Goal: Task Accomplishment & Management: Manage account settings

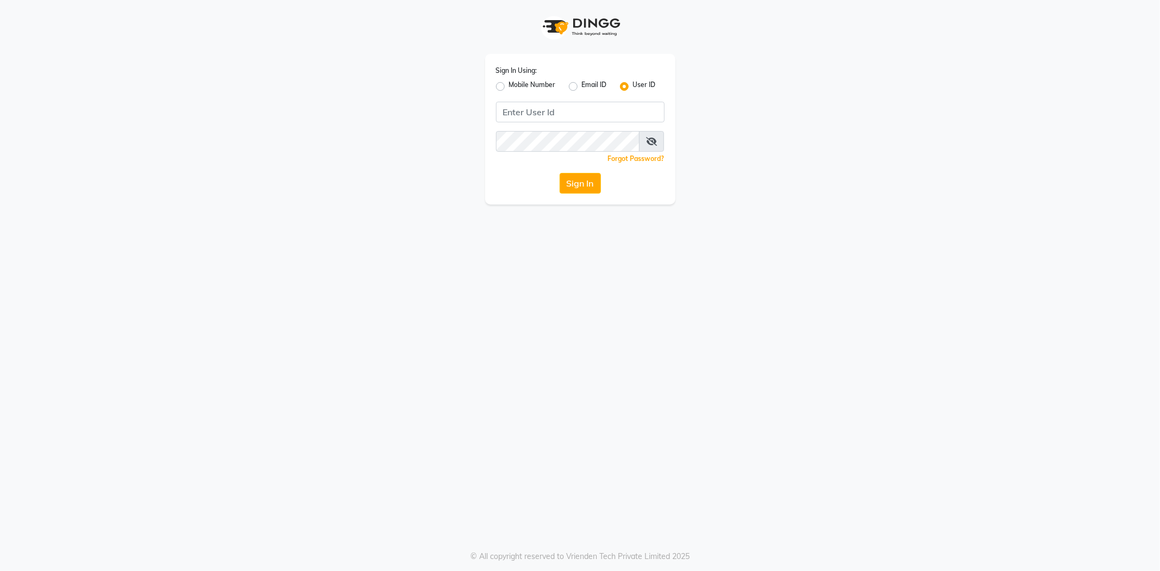
click at [501, 91] on div "Mobile Number" at bounding box center [526, 86] width 60 height 13
click at [509, 89] on label "Mobile Number" at bounding box center [532, 86] width 47 height 13
click at [509, 87] on input "Mobile Number" at bounding box center [512, 83] width 7 height 7
radio input "true"
radio input "false"
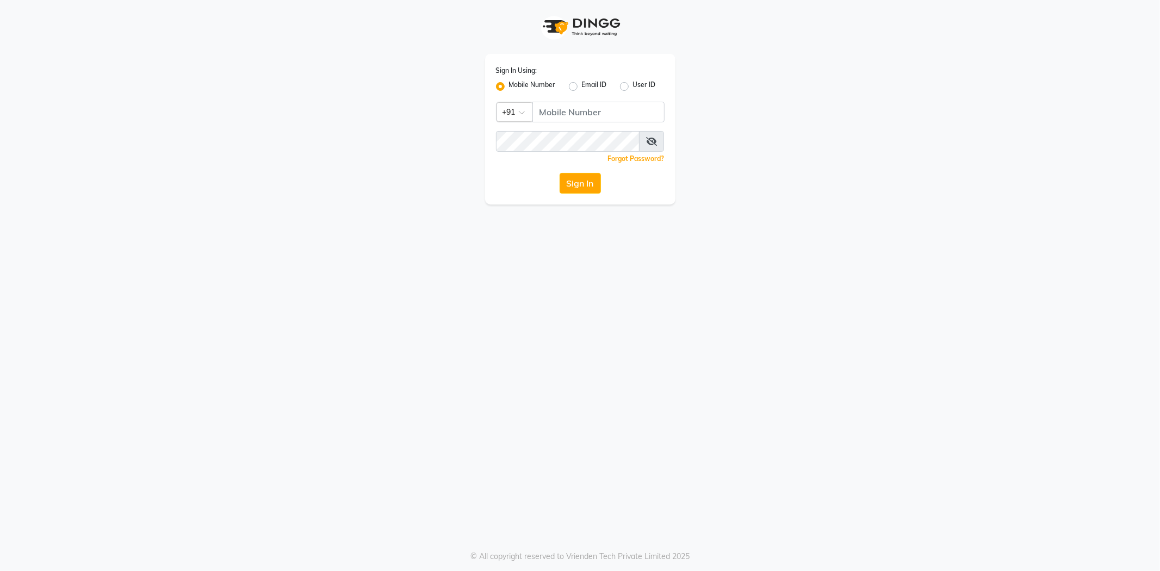
click at [522, 114] on span at bounding box center [526, 115] width 14 height 11
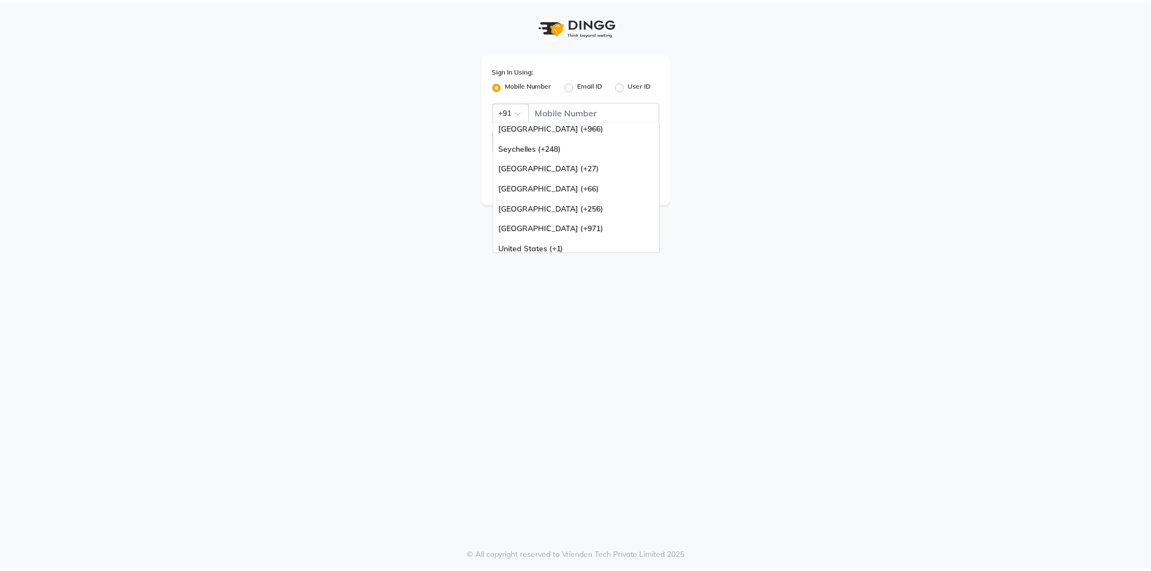
scroll to position [272, 0]
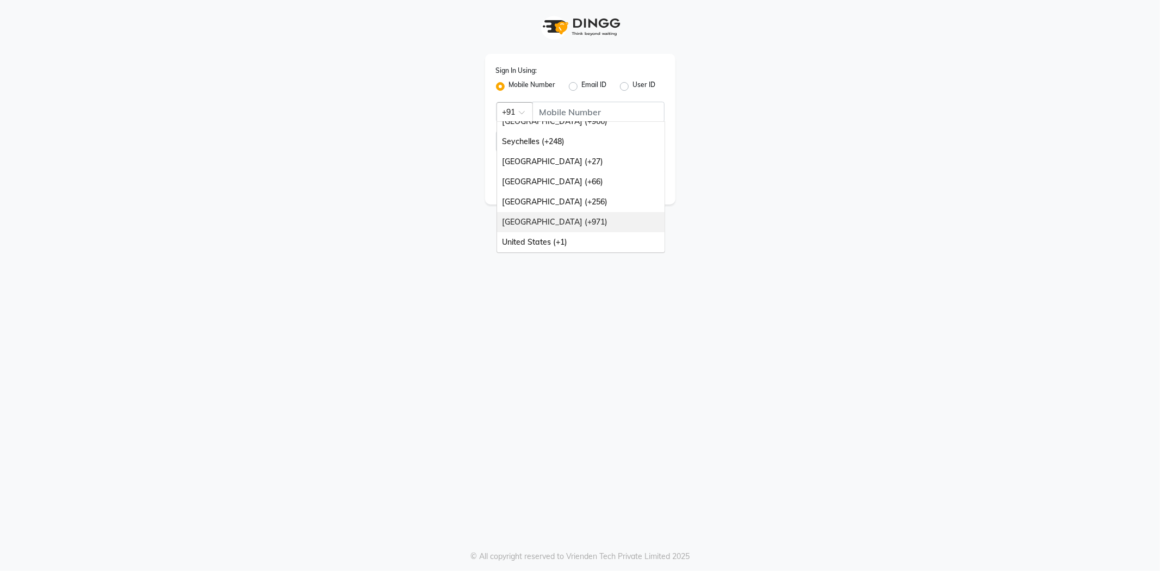
click at [556, 224] on div "[GEOGRAPHIC_DATA] (+971)" at bounding box center [580, 222] width 167 height 20
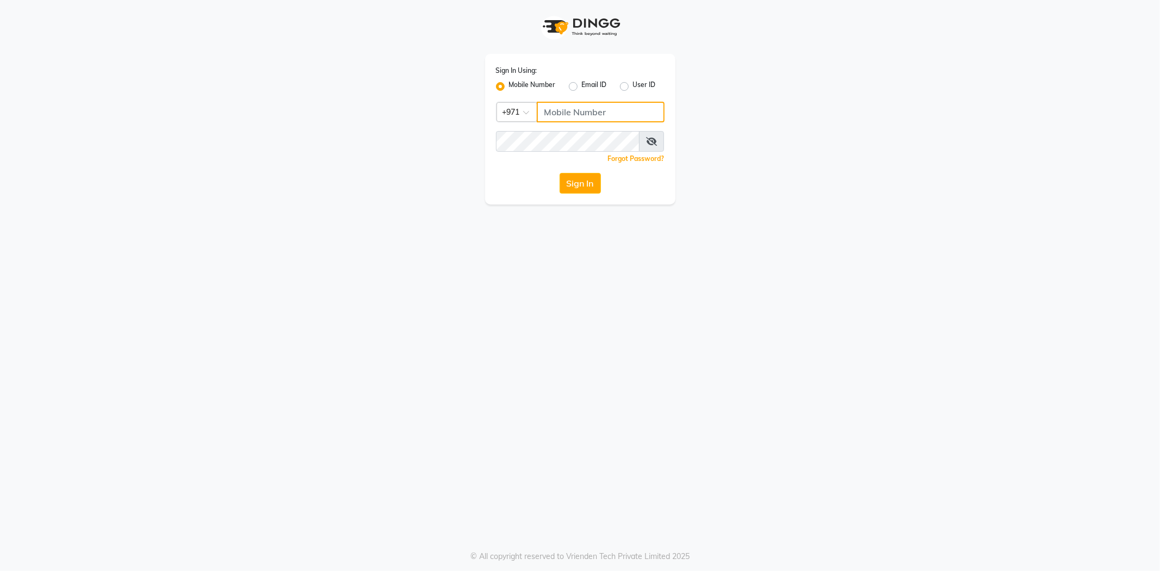
click at [612, 109] on input "Username" at bounding box center [601, 112] width 128 height 21
type input "547489628"
click at [576, 182] on button "Sign In" at bounding box center [580, 183] width 41 height 21
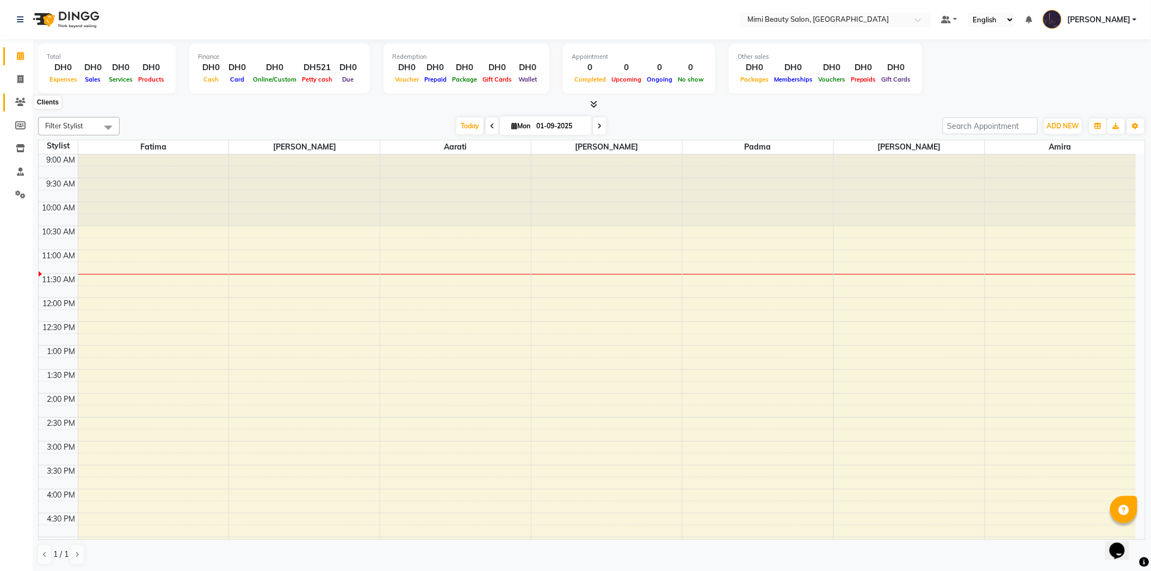
click at [18, 102] on icon at bounding box center [20, 102] width 10 height 8
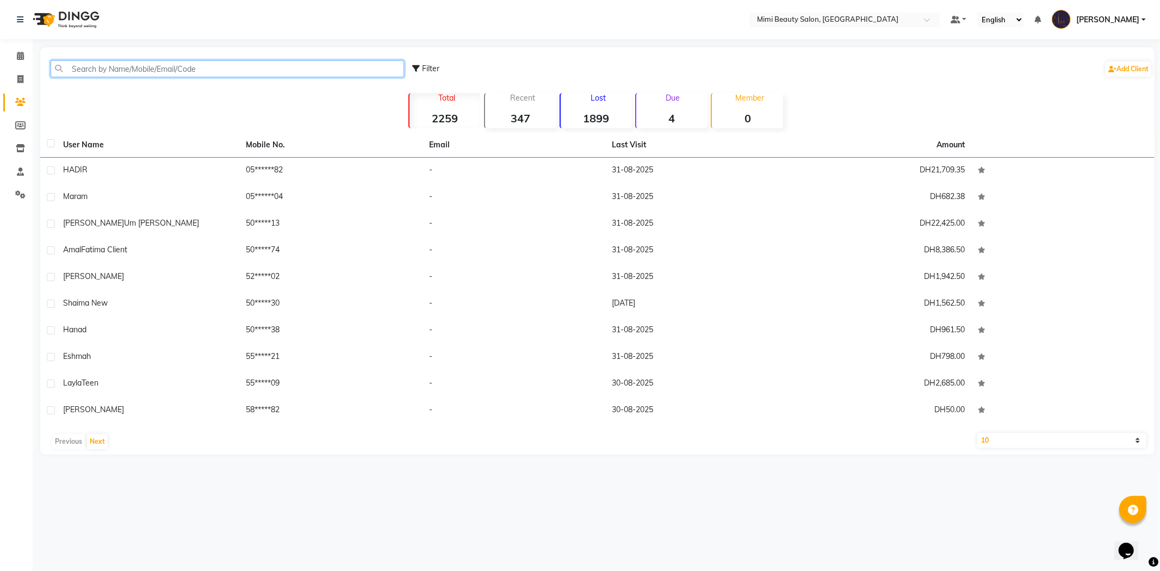
click at [178, 73] on input "text" at bounding box center [227, 68] width 353 height 17
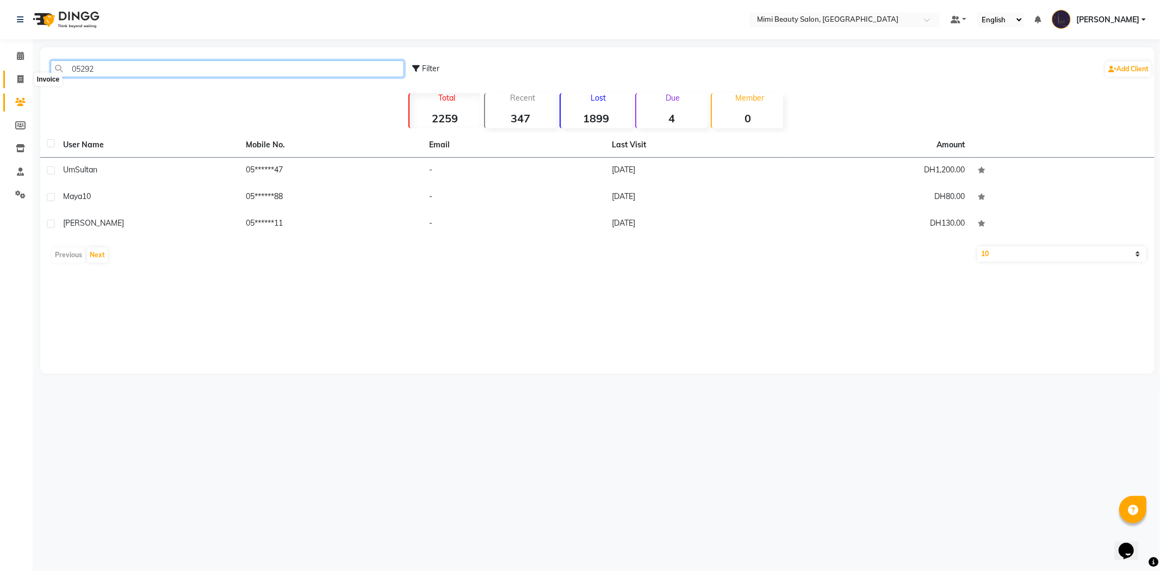
type input "05292"
click at [20, 77] on icon at bounding box center [20, 79] width 6 height 8
select select "service"
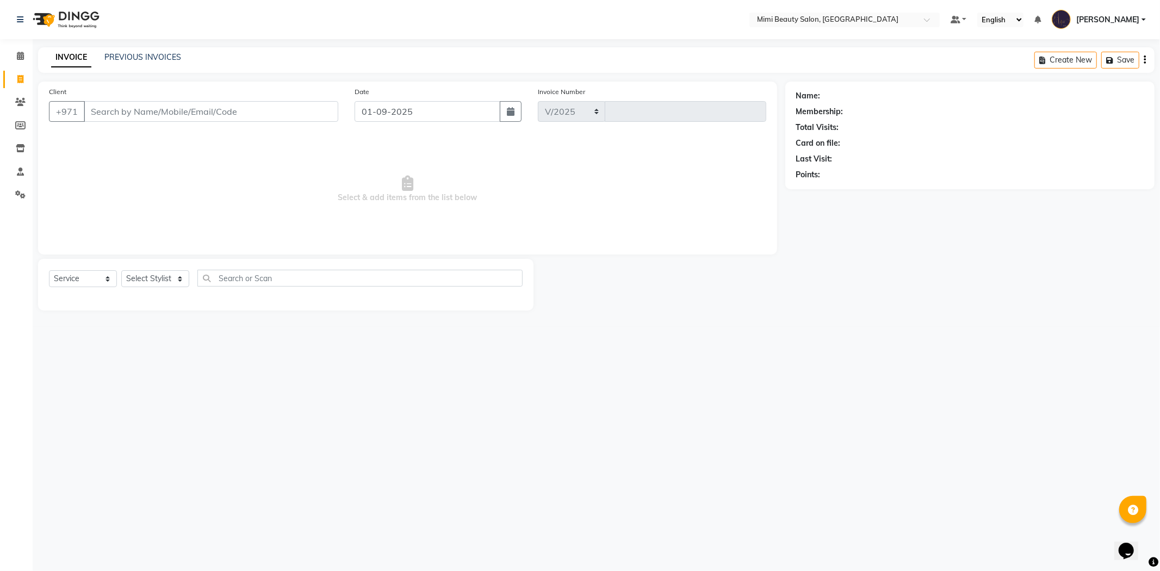
select select "6756"
type input "1468"
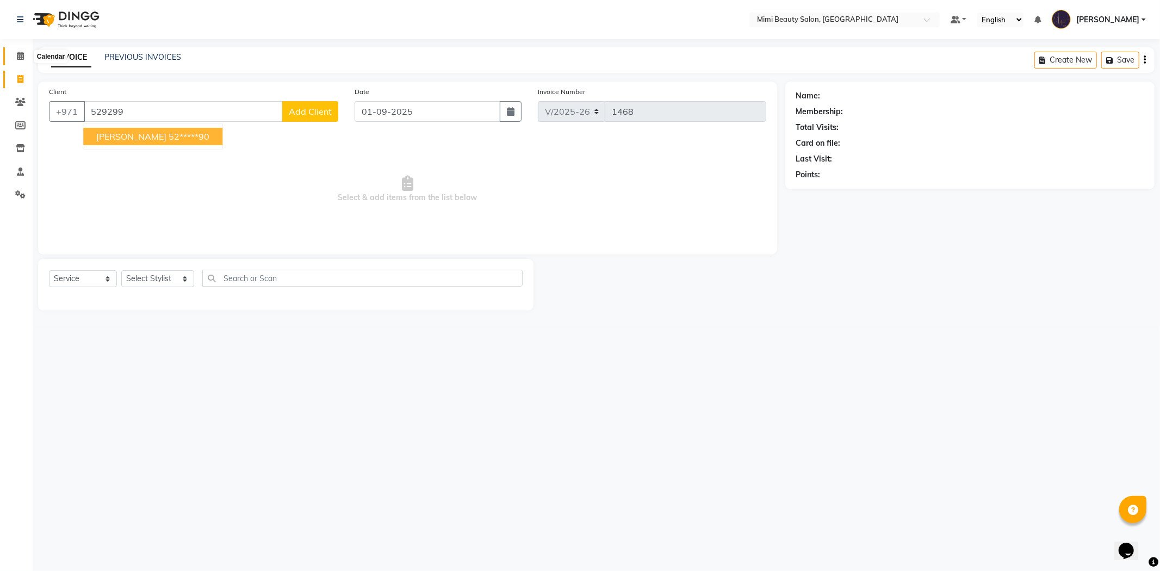
type input "529299"
click at [17, 57] on icon at bounding box center [20, 56] width 7 height 8
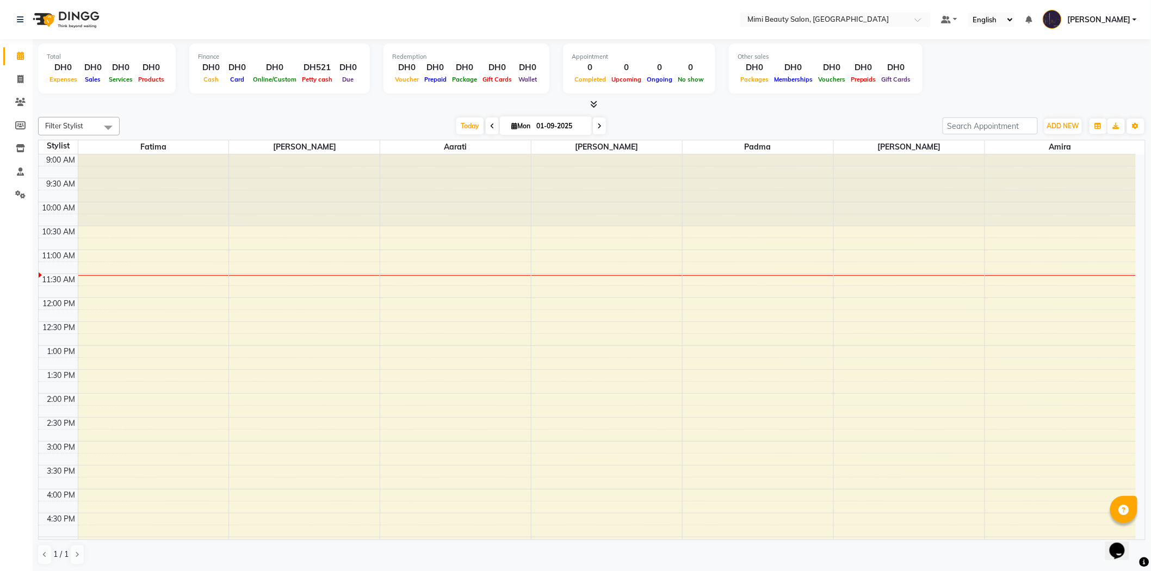
click at [272, 279] on div "9:00 AM 9:30 AM 10:00 AM 10:30 AM 11:00 AM 11:30 AM 12:00 PM 12:30 PM 1:00 PM 1…" at bounding box center [587, 512] width 1097 height 717
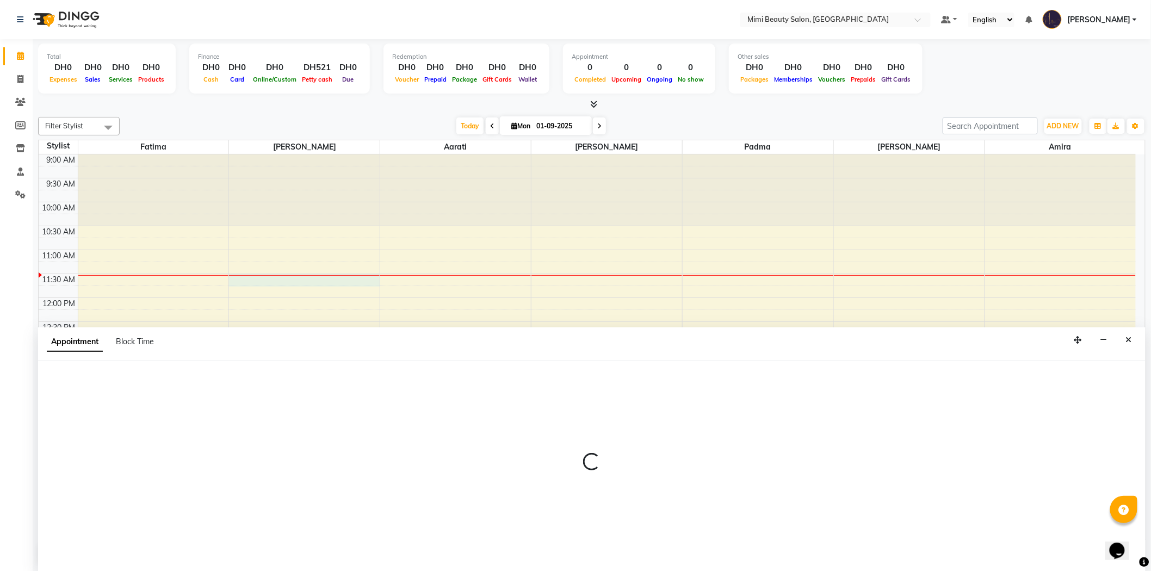
scroll to position [1, 0]
select select "52700"
select select "tentative"
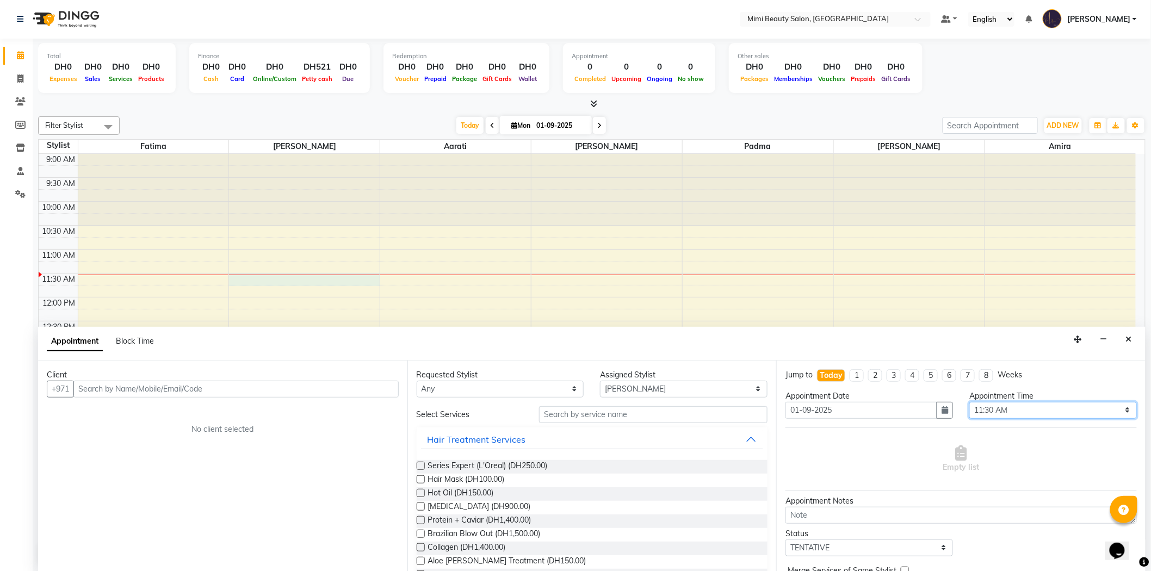
click at [1120, 411] on select "Select 10:00 AM 10:05 AM 10:10 AM 10:15 AM 10:20 AM 10:25 AM 10:30 AM 10:35 AM …" at bounding box center [1052, 410] width 167 height 17
select select "705"
click at [969, 402] on select "Select 10:00 AM 10:05 AM 10:10 AM 10:15 AM 10:20 AM 10:25 AM 10:30 AM 10:35 AM …" at bounding box center [1052, 410] width 167 height 17
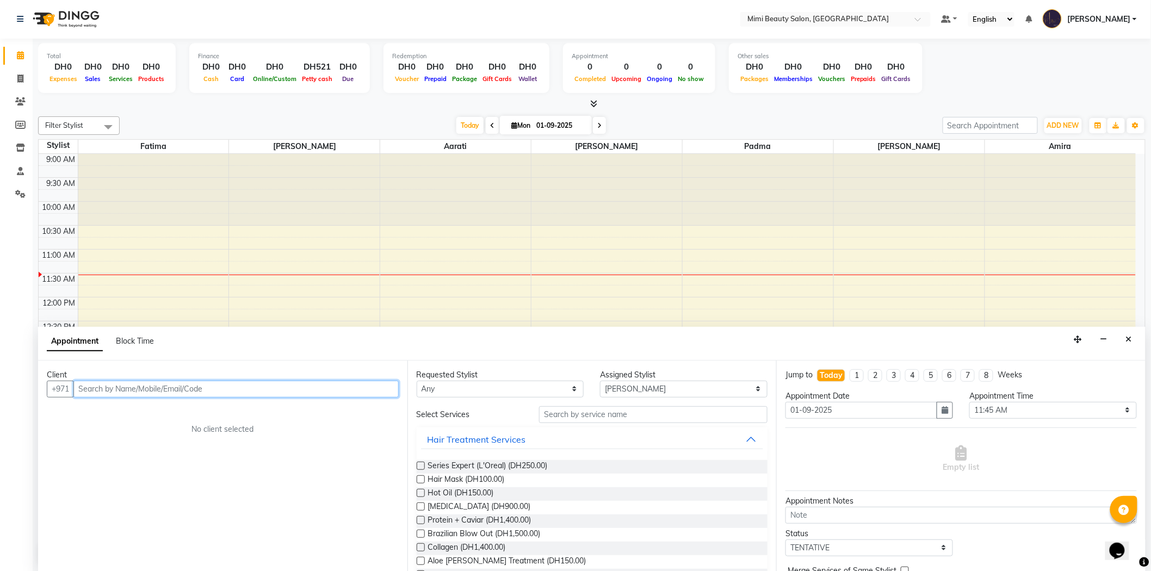
click at [251, 388] on input "text" at bounding box center [235, 389] width 325 height 17
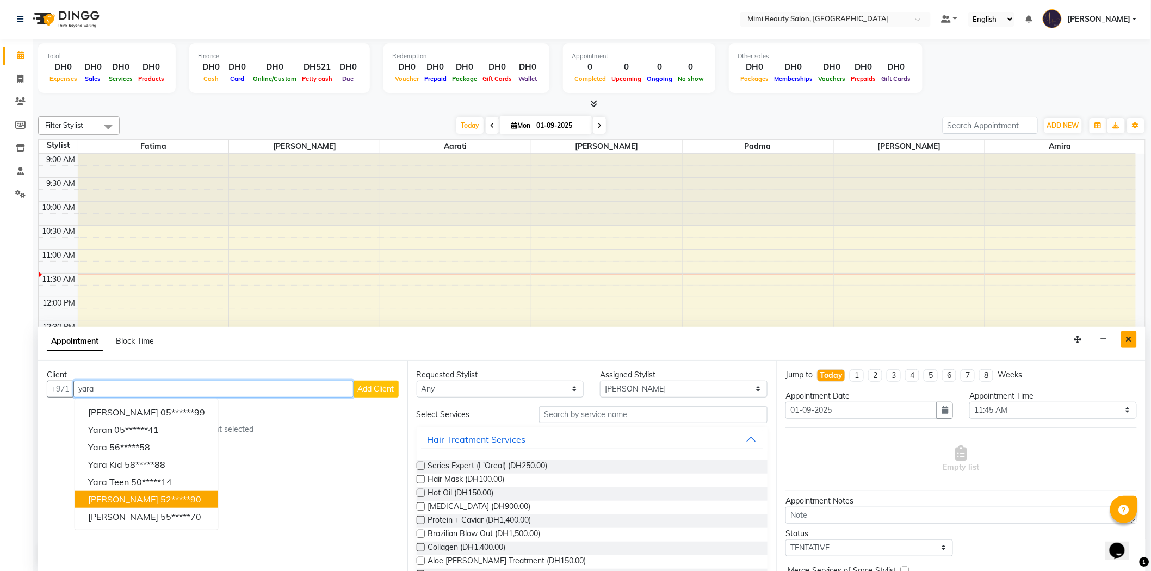
type input "yara"
click at [1132, 339] on button "Close" at bounding box center [1129, 339] width 16 height 17
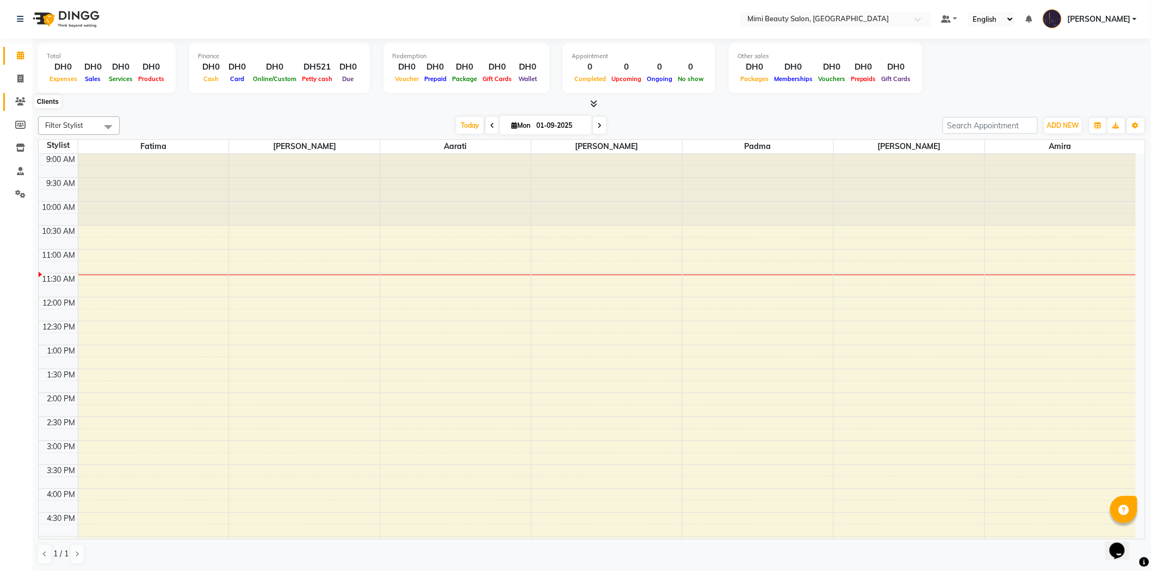
drag, startPoint x: 19, startPoint y: 101, endPoint x: 47, endPoint y: 108, distance: 28.6
click at [19, 101] on icon at bounding box center [20, 101] width 10 height 8
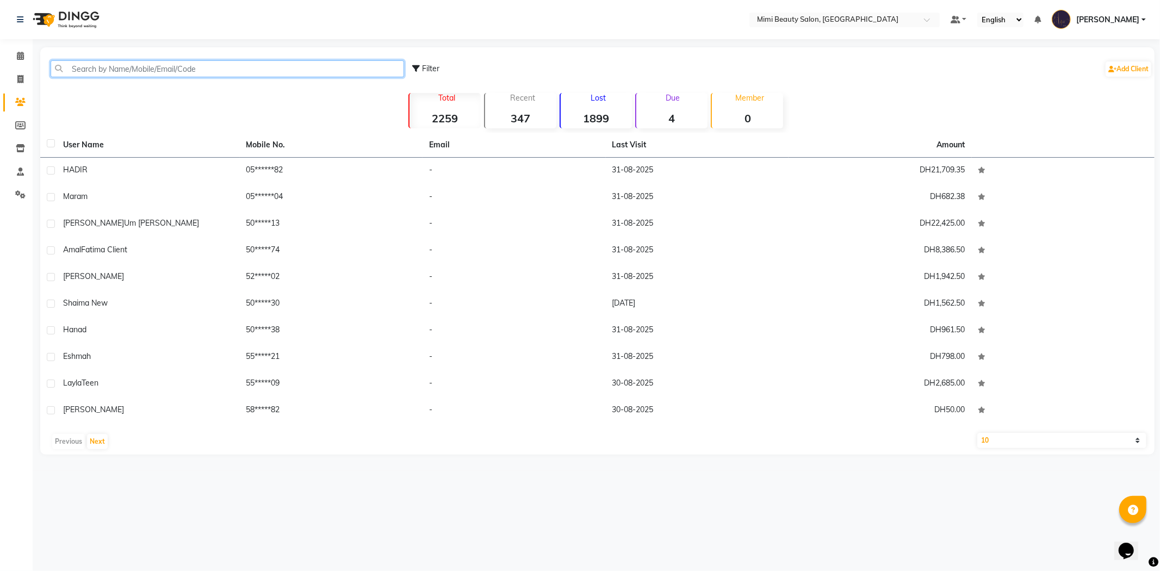
click at [206, 66] on input "text" at bounding box center [227, 68] width 353 height 17
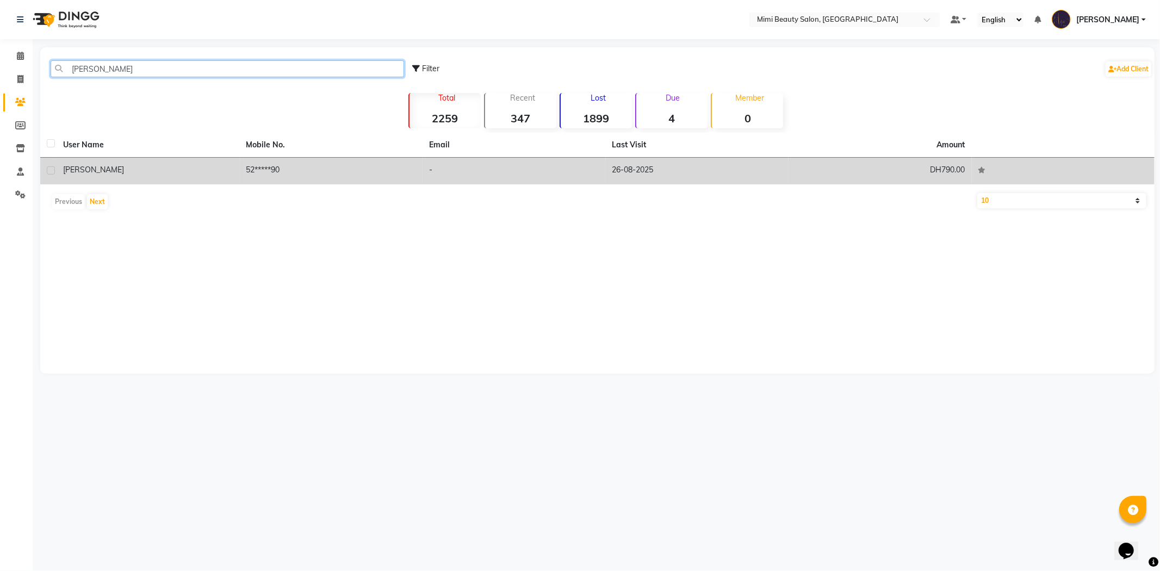
type input "[PERSON_NAME]"
click at [116, 173] on div "[PERSON_NAME]" at bounding box center [148, 169] width 170 height 11
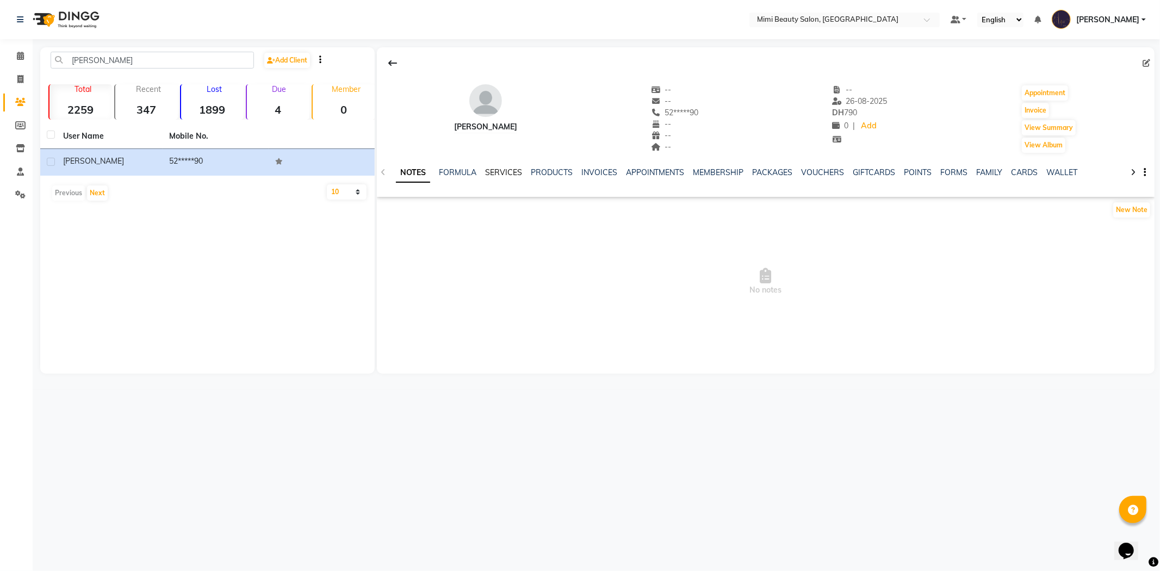
click at [502, 175] on link "SERVICES" at bounding box center [503, 172] width 37 height 10
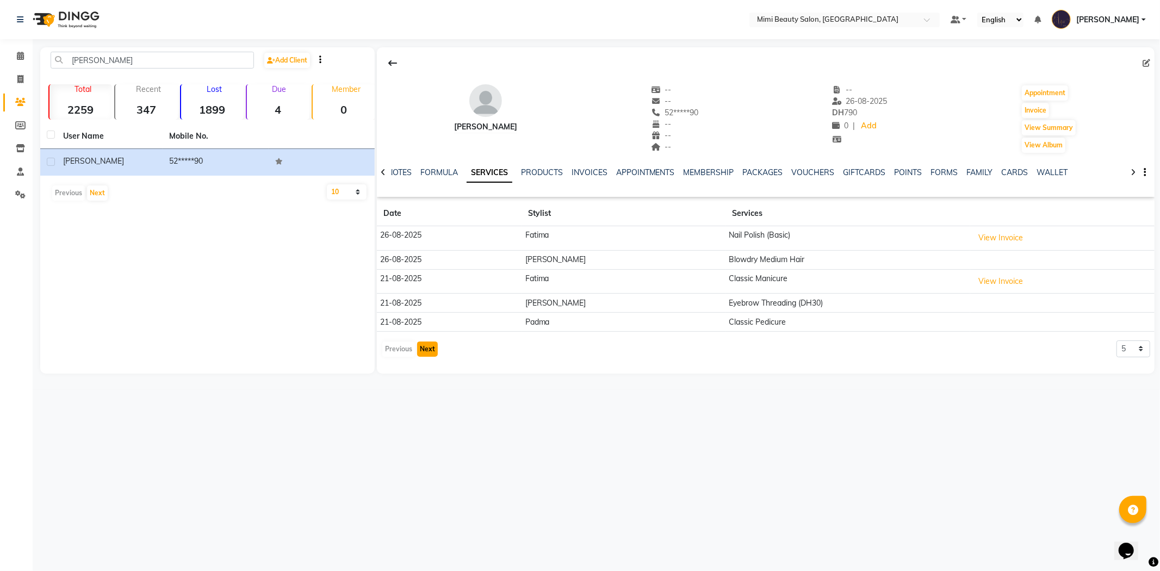
click at [430, 350] on button "Next" at bounding box center [427, 348] width 21 height 15
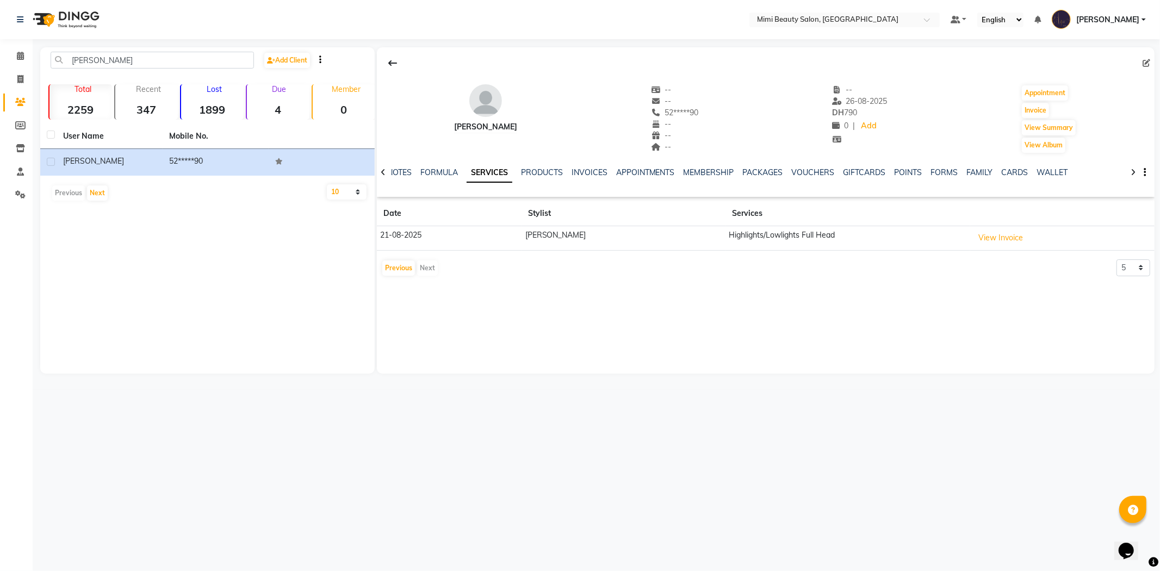
click at [428, 270] on div "Previous Next" at bounding box center [410, 267] width 58 height 17
click at [398, 268] on button "Previous" at bounding box center [398, 267] width 33 height 15
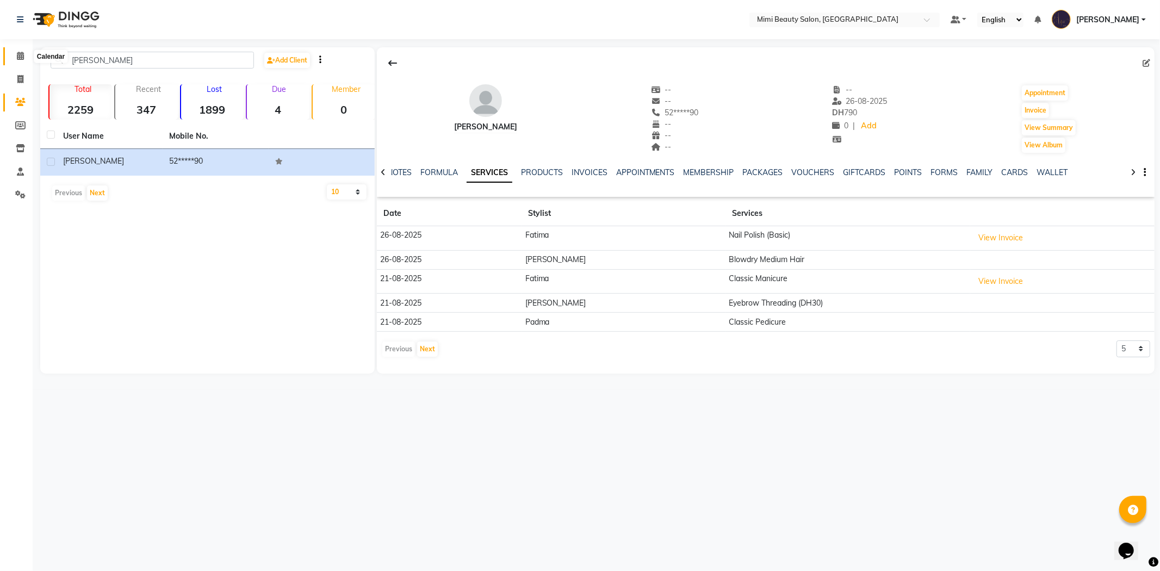
click at [19, 55] on icon at bounding box center [20, 56] width 7 height 8
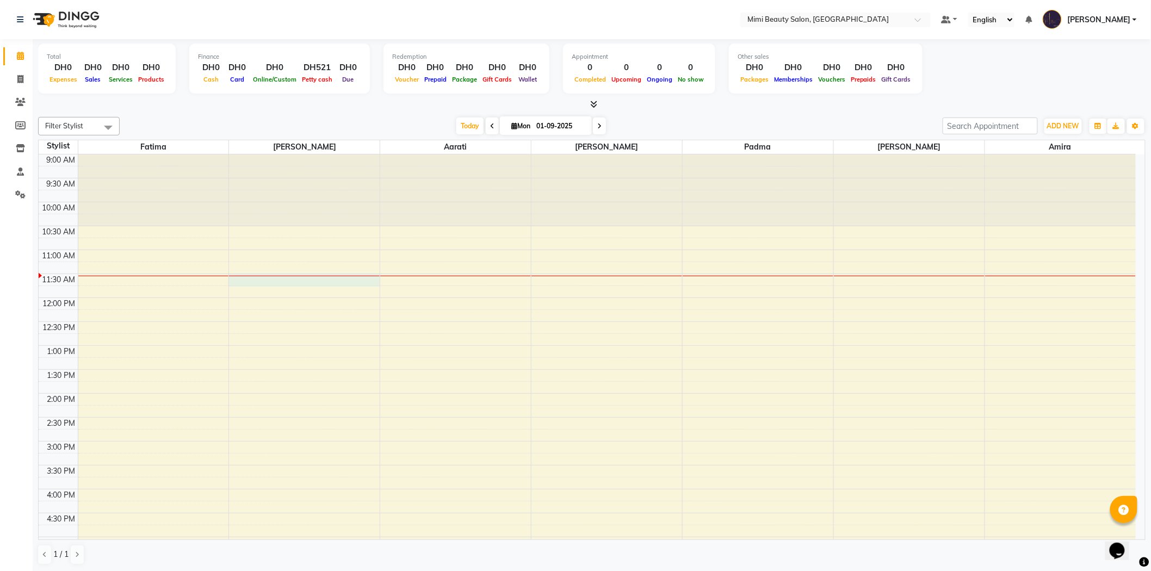
click at [310, 282] on div "9:00 AM 9:30 AM 10:00 AM 10:30 AM 11:00 AM 11:30 AM 12:00 PM 12:30 PM 1:00 PM 1…" at bounding box center [587, 512] width 1097 height 717
select select "52700"
select select "690"
select select "tentative"
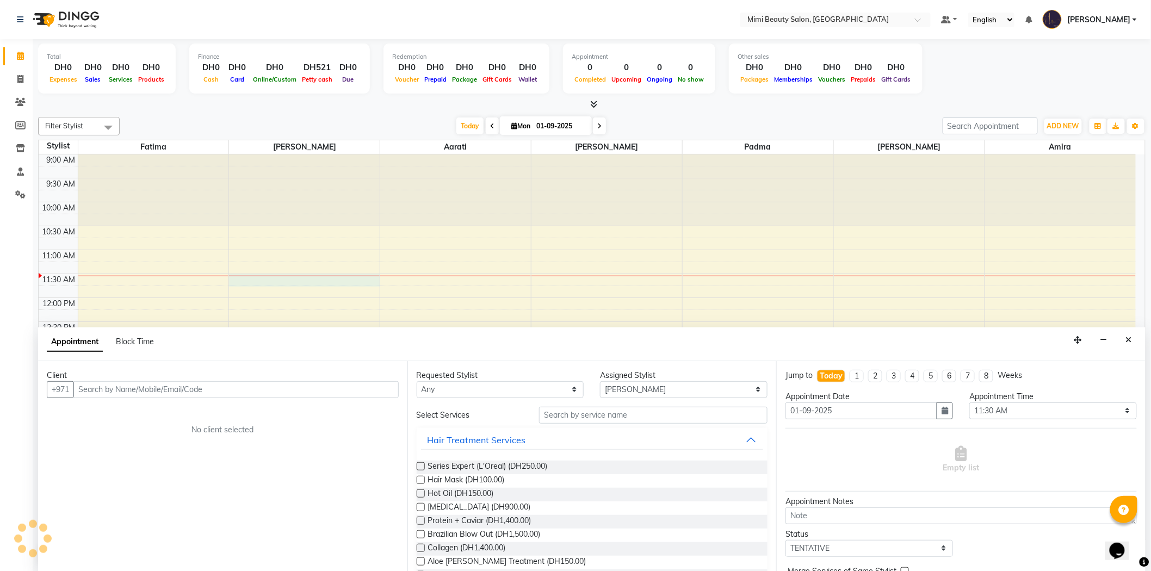
scroll to position [1, 0]
click at [1118, 410] on select "Select 10:00 AM 10:05 AM 10:10 AM 10:15 AM 10:20 AM 10:25 AM 10:30 AM 10:35 AM …" at bounding box center [1052, 410] width 167 height 17
click at [1052, 402] on select "Select 10:00 AM 10:05 AM 10:10 AM 10:15 AM 10:20 AM 10:25 AM 10:30 AM 10:35 AM …" at bounding box center [1052, 410] width 167 height 17
click at [1121, 408] on select "Select 10:00 AM 10:05 AM 10:10 AM 10:15 AM 10:20 AM 10:25 AM 10:30 AM 10:35 AM …" at bounding box center [1052, 410] width 167 height 17
select select "705"
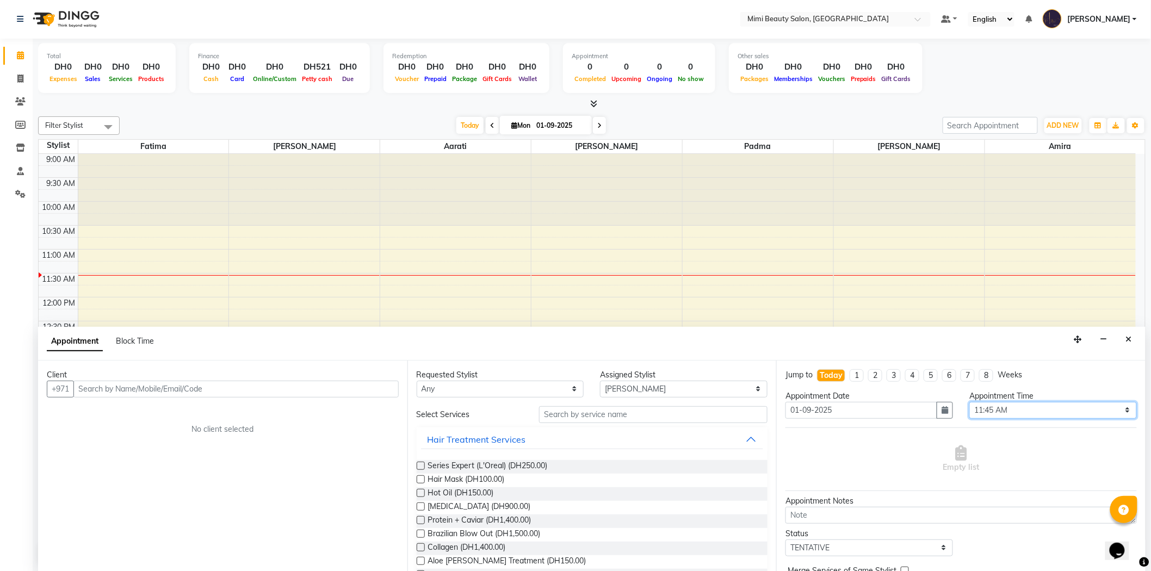
click at [969, 402] on select "Select 10:00 AM 10:05 AM 10:10 AM 10:15 AM 10:20 AM 10:25 AM 10:30 AM 10:35 AM …" at bounding box center [1052, 410] width 167 height 17
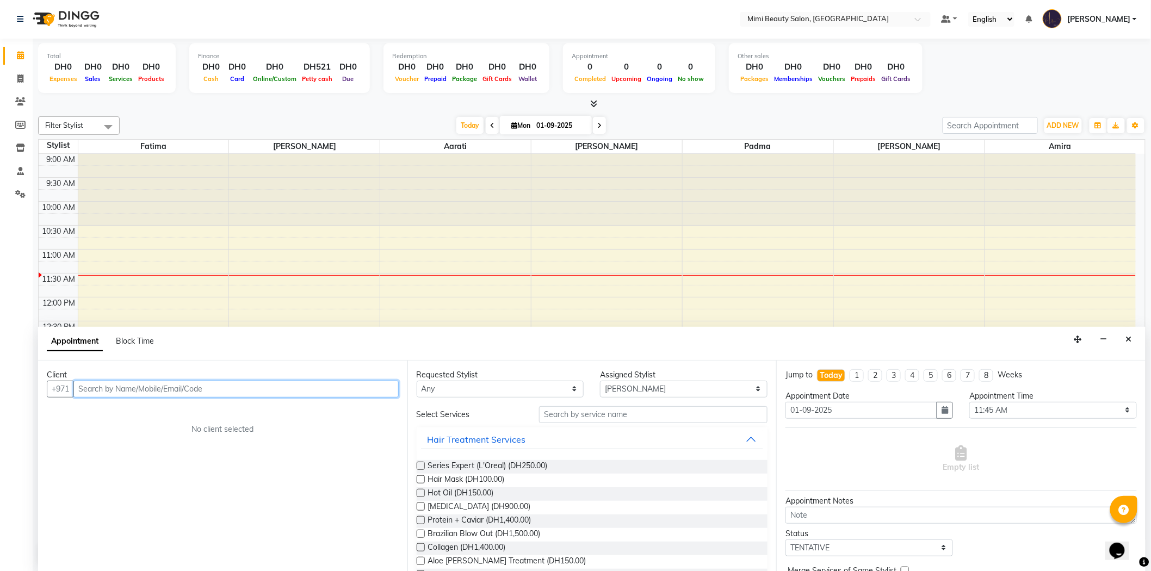
click at [201, 385] on input "text" at bounding box center [235, 389] width 325 height 17
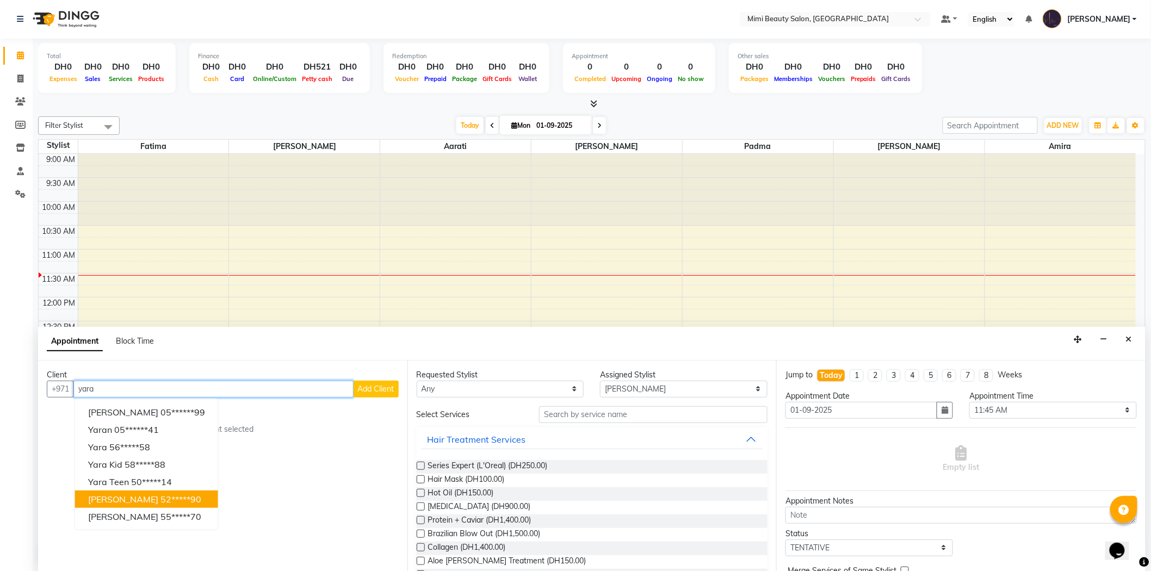
click at [105, 497] on span "[PERSON_NAME]" at bounding box center [123, 499] width 70 height 11
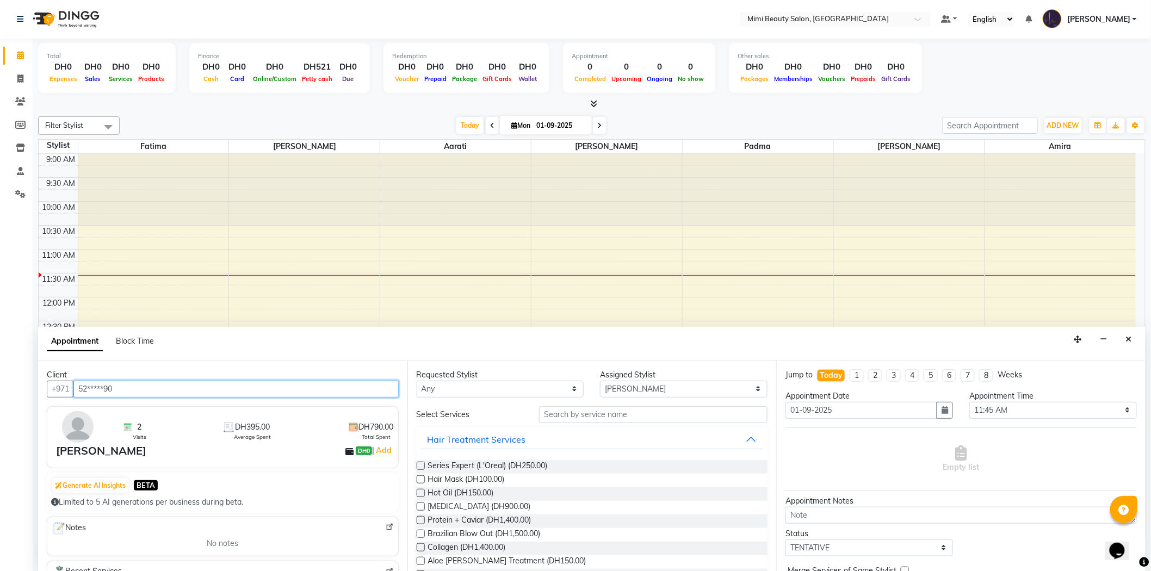
type input "52*****90"
click at [632, 413] on input "text" at bounding box center [653, 414] width 228 height 17
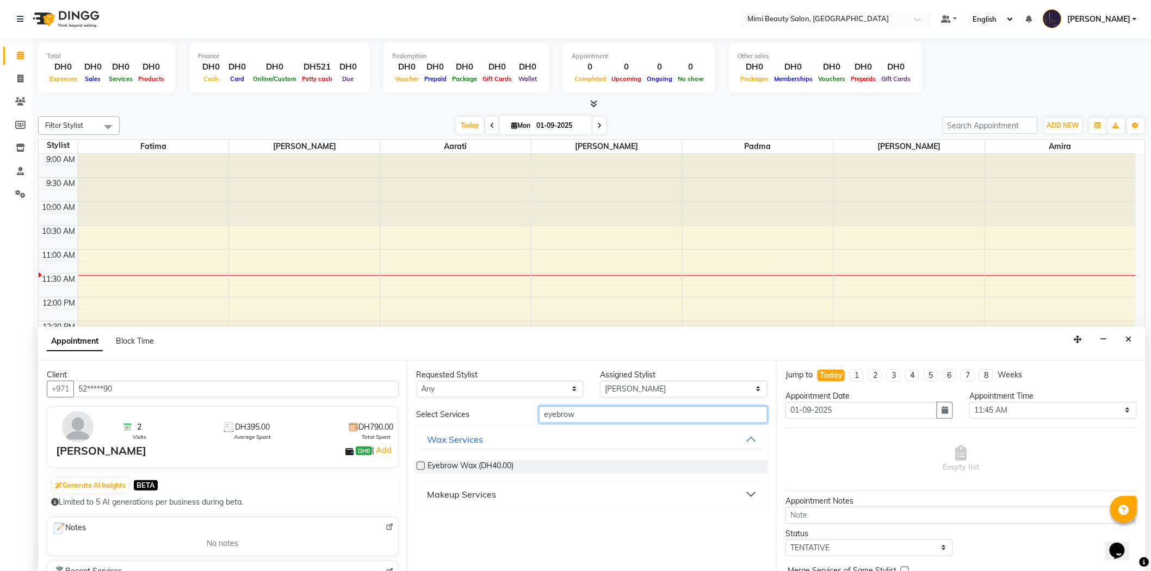
type input "eyebrow"
click at [749, 496] on button "Makeup Services" at bounding box center [592, 494] width 343 height 20
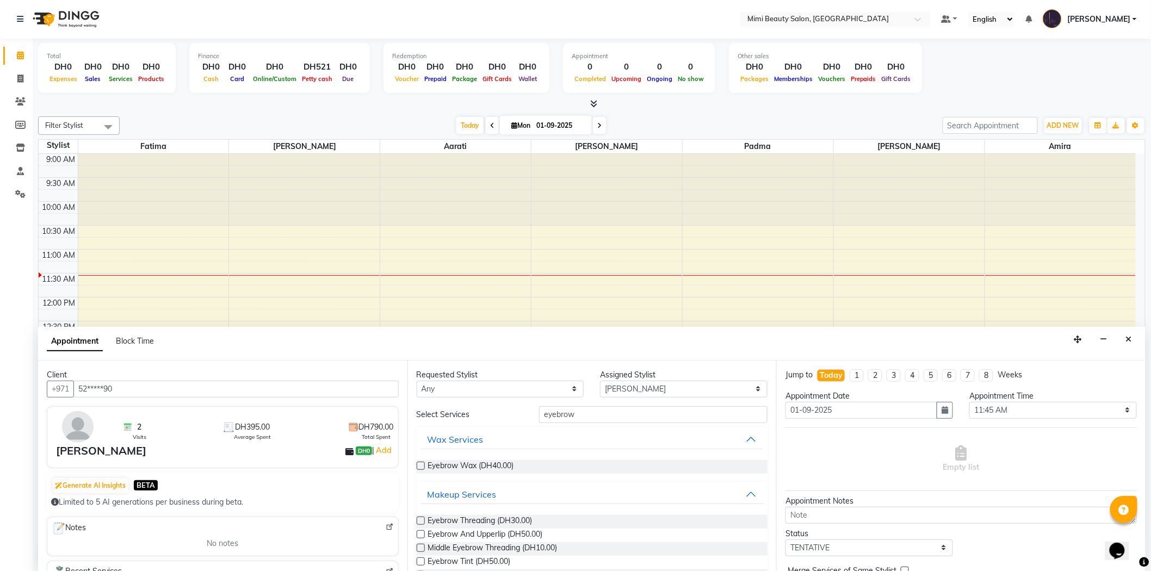
click at [539, 521] on div "Eyebrow Threading (DH30.00)" at bounding box center [592, 522] width 351 height 14
click at [510, 518] on span "Eyebrow Threading (DH30.00)" at bounding box center [480, 522] width 104 height 14
checkbox input "false"
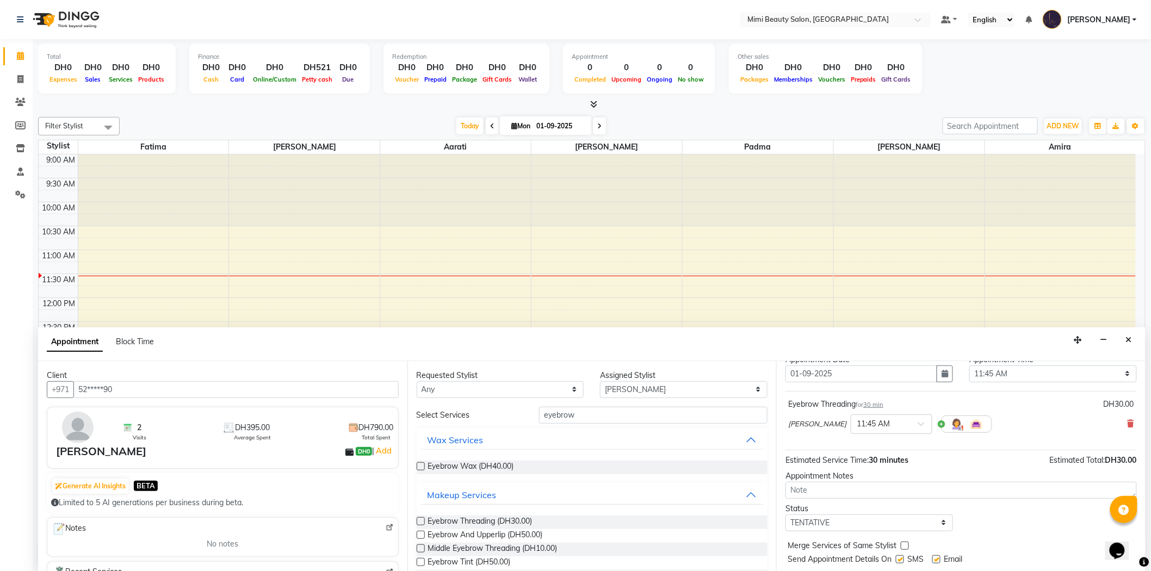
scroll to position [64, 0]
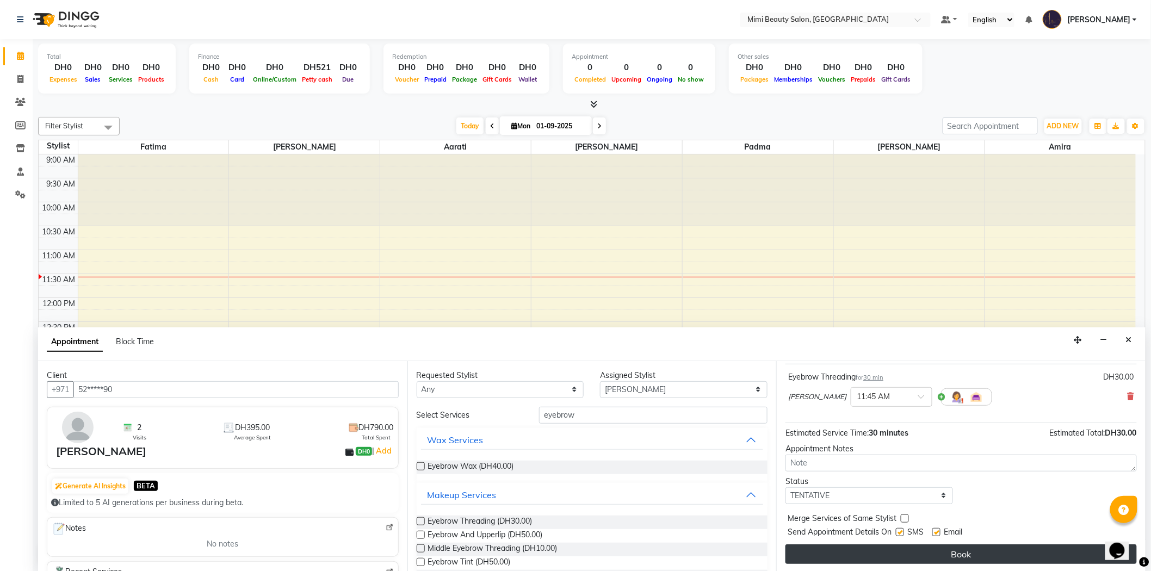
click at [958, 549] on button "Book" at bounding box center [960, 554] width 351 height 20
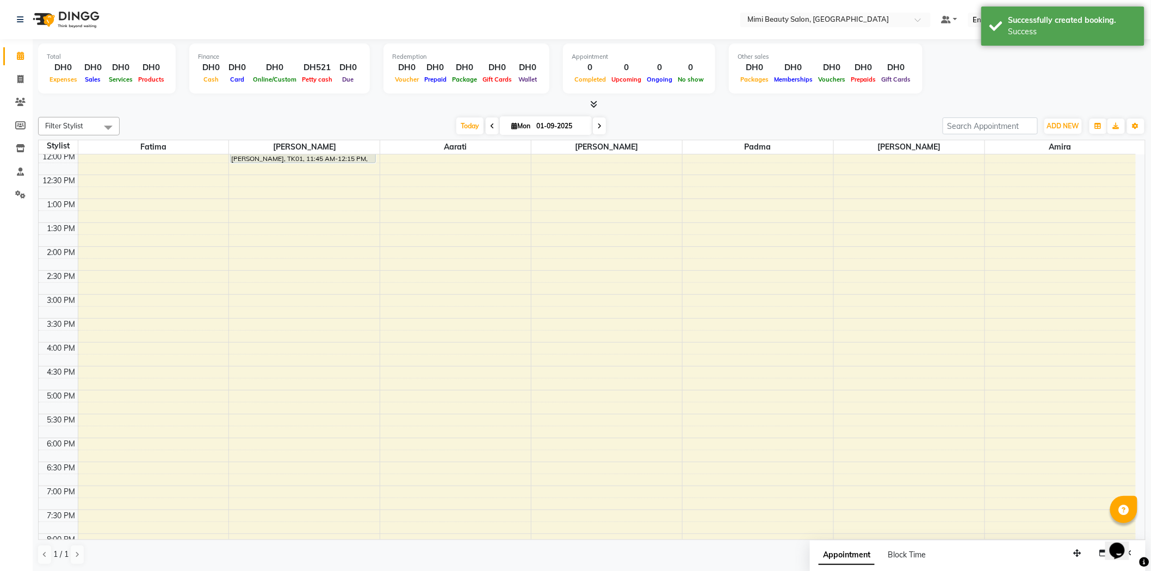
scroll to position [38, 0]
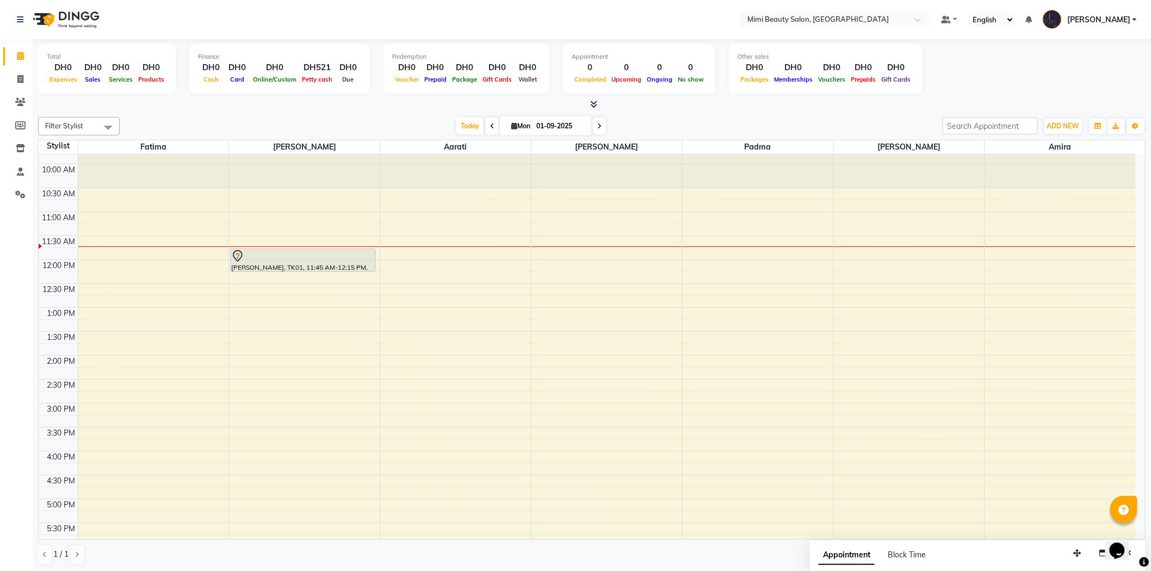
click at [1078, 457] on div "9:00 AM 9:30 AM 10:00 AM 10:30 AM 11:00 AM 11:30 AM 12:00 PM 12:30 PM 1:00 PM 1…" at bounding box center [587, 474] width 1097 height 717
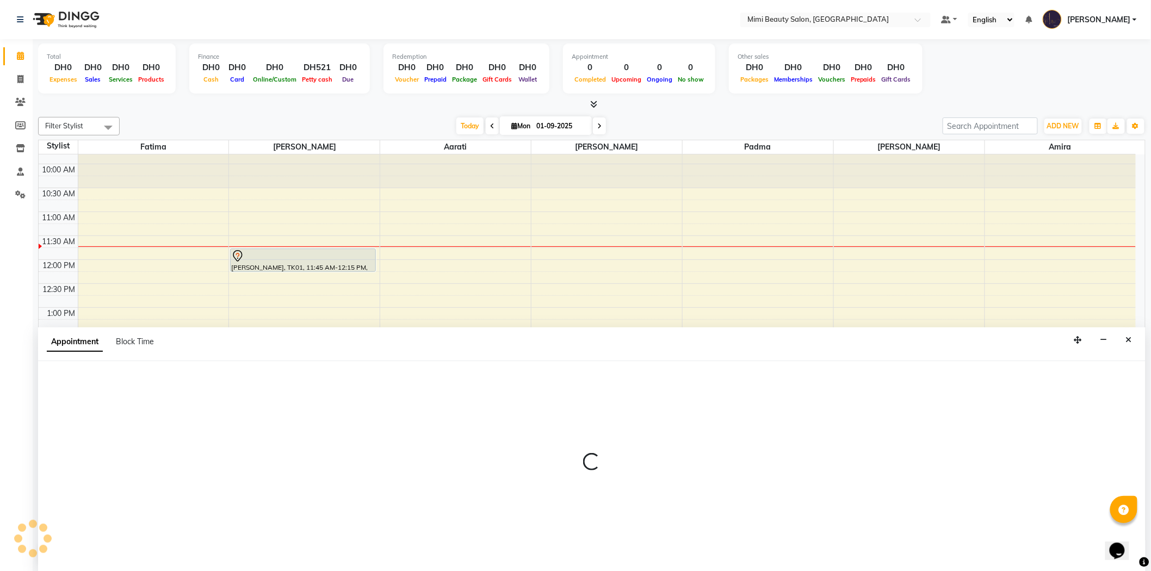
scroll to position [1, 0]
select select "70768"
select select "960"
select select "tentative"
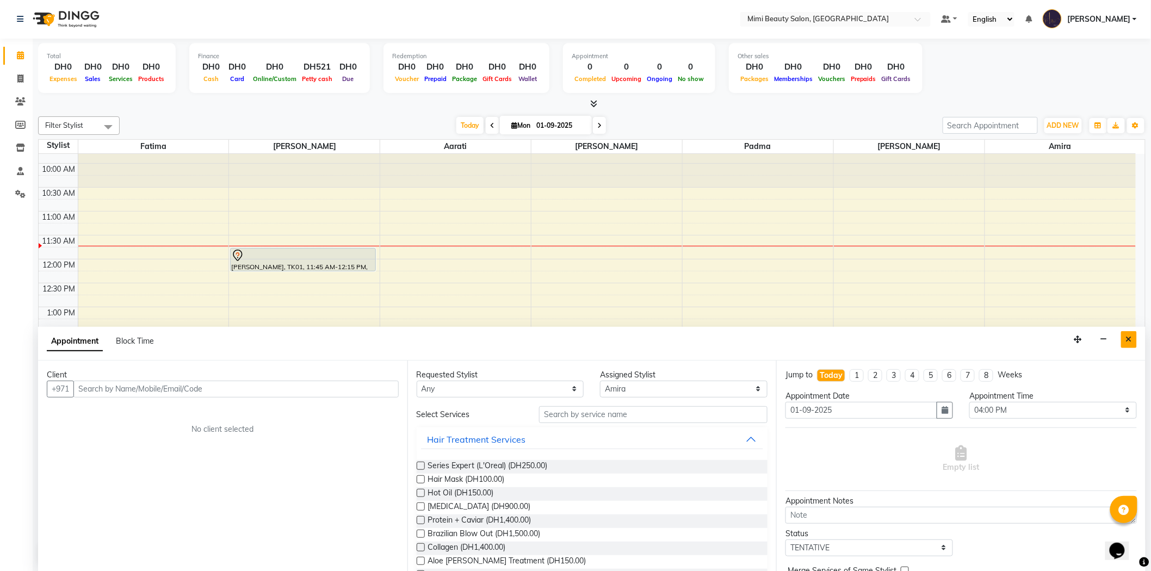
click at [1132, 343] on icon "Close" at bounding box center [1129, 339] width 6 height 8
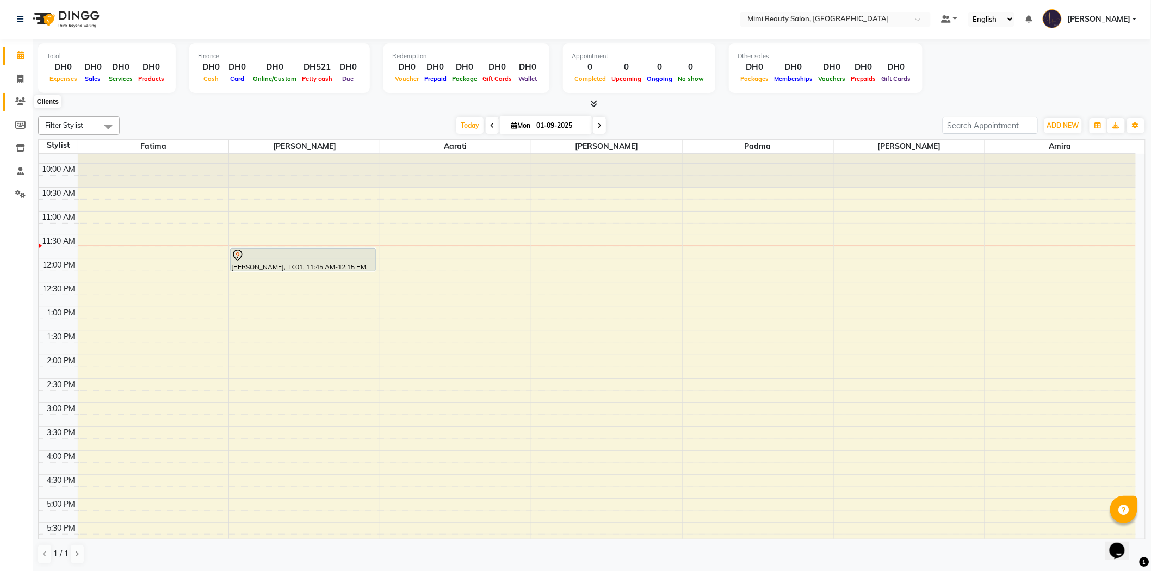
click at [22, 102] on icon at bounding box center [20, 101] width 10 height 8
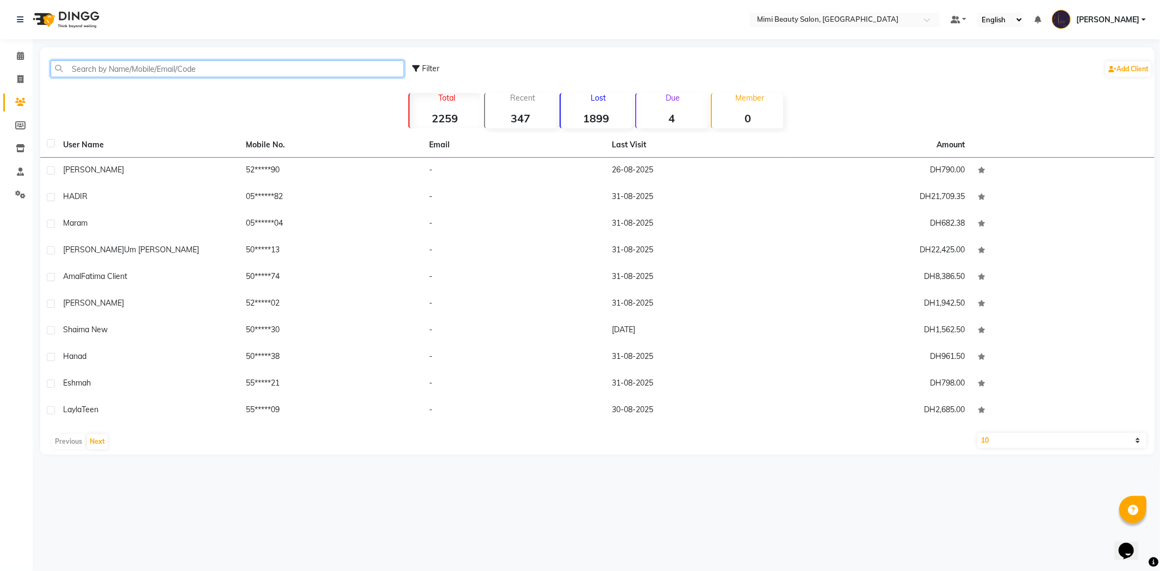
click at [178, 68] on input "text" at bounding box center [227, 68] width 353 height 17
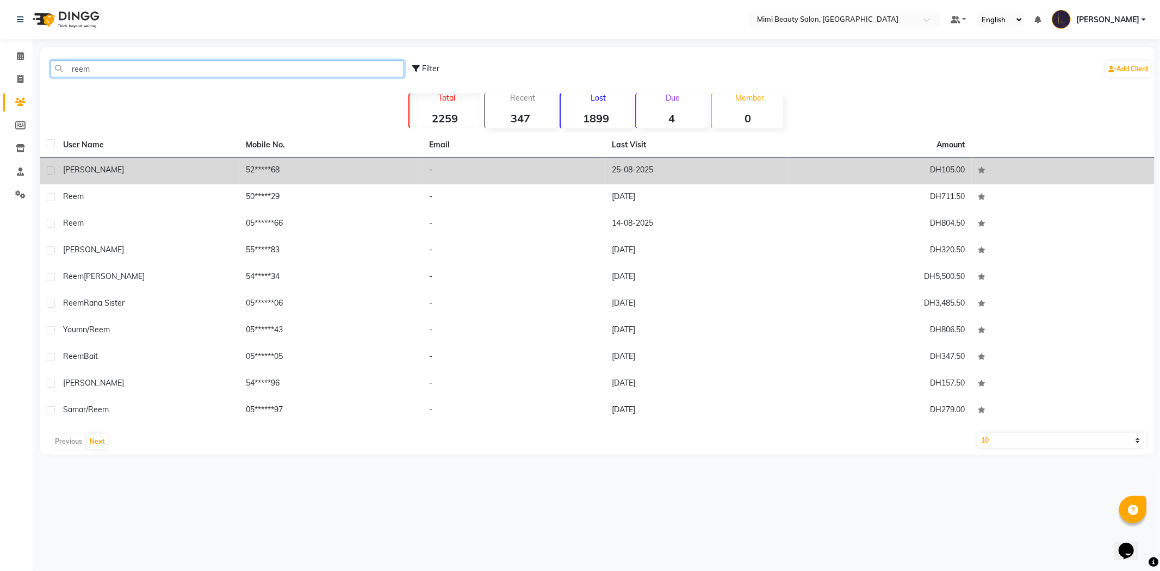
type input "reem"
click at [135, 173] on div "[PERSON_NAME]" at bounding box center [148, 169] width 170 height 11
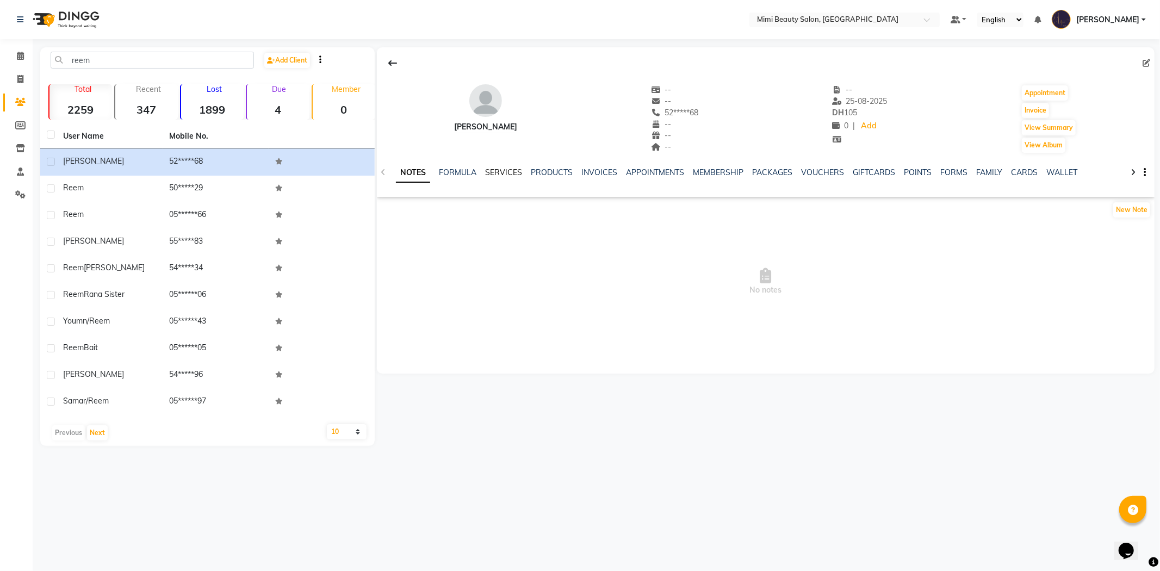
click at [495, 174] on link "SERVICES" at bounding box center [503, 172] width 37 height 10
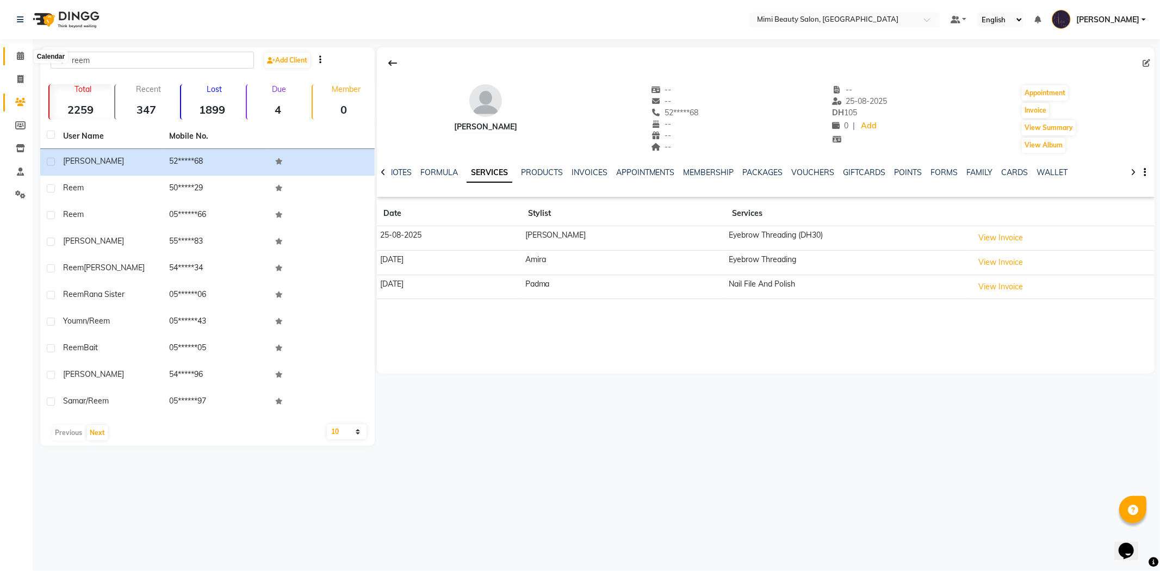
click at [19, 58] on icon at bounding box center [20, 56] width 7 height 8
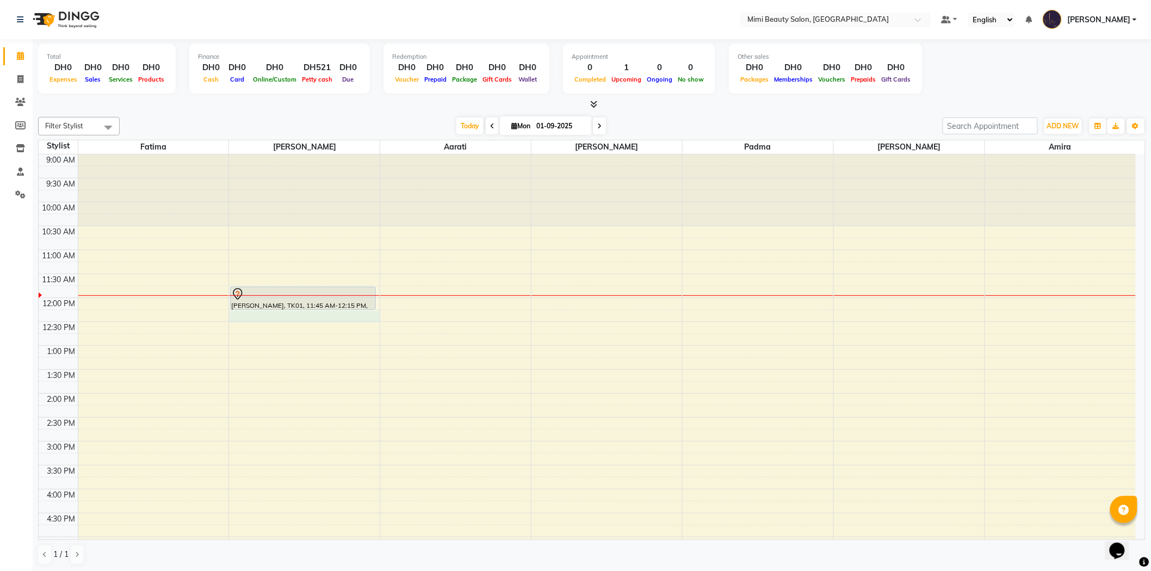
click at [309, 312] on div "9:00 AM 9:30 AM 10:00 AM 10:30 AM 11:00 AM 11:30 AM 12:00 PM 12:30 PM 1:00 PM 1…" at bounding box center [587, 512] width 1097 height 717
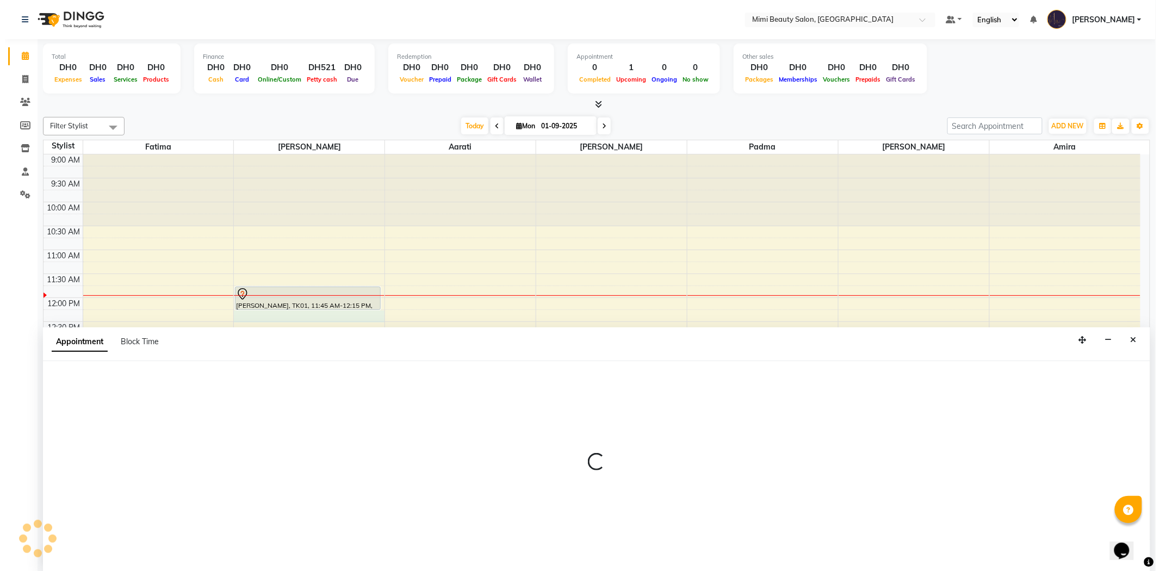
scroll to position [1, 0]
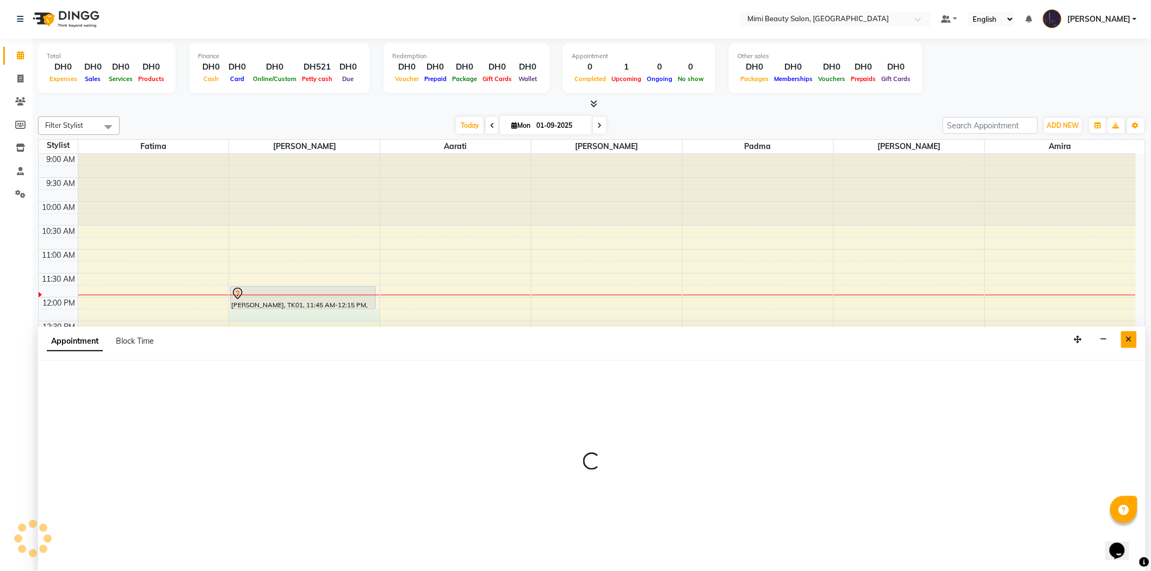
select select "52700"
select select "tentative"
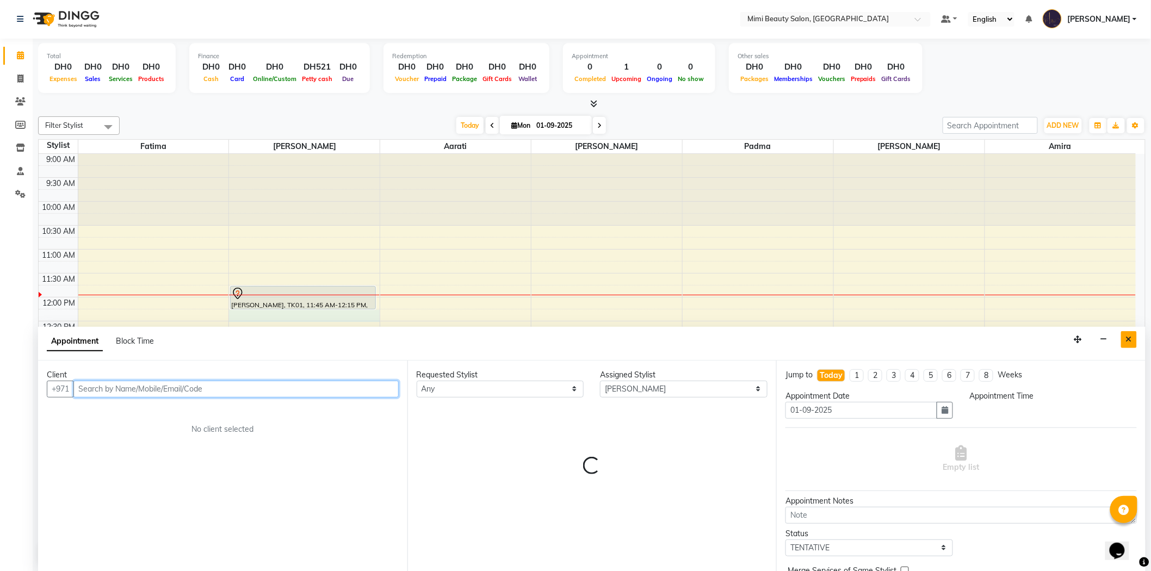
select select "735"
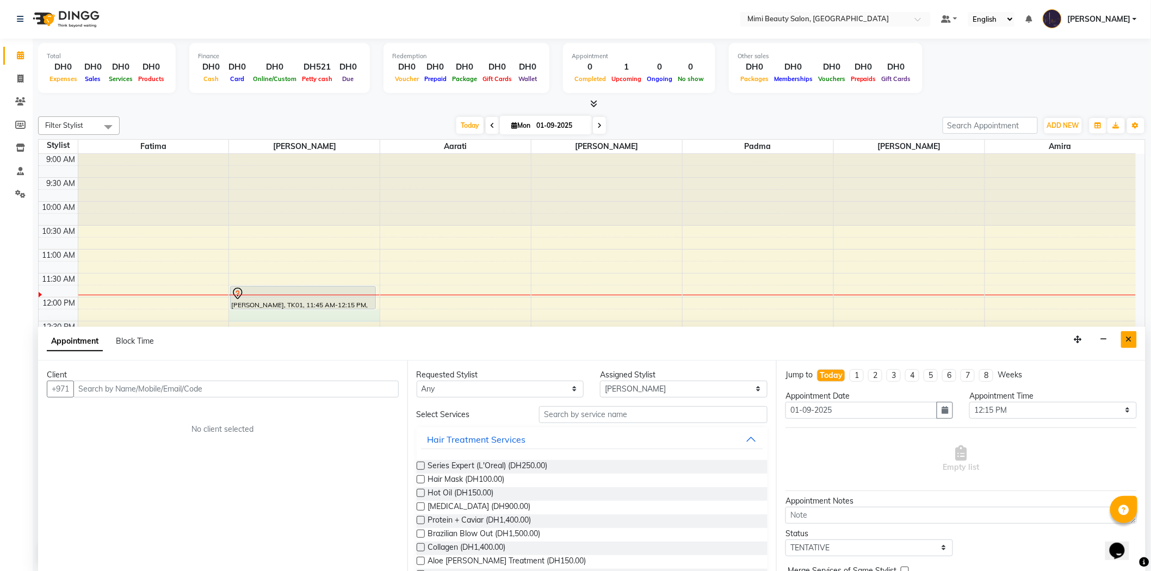
click at [1129, 338] on icon "Close" at bounding box center [1129, 339] width 6 height 8
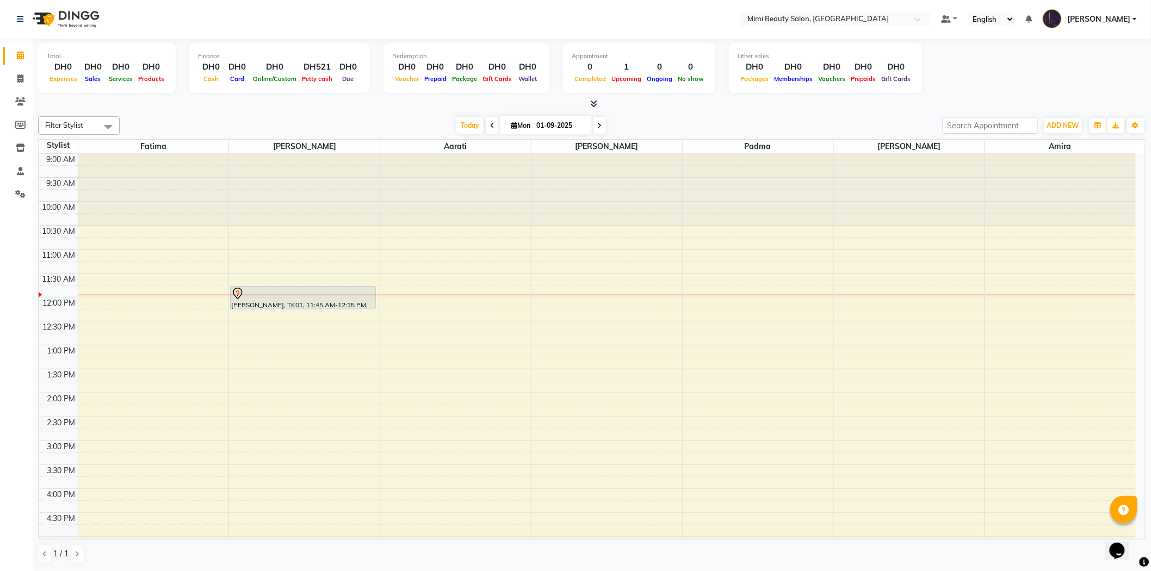
click at [294, 298] on div at bounding box center [303, 293] width 144 height 13
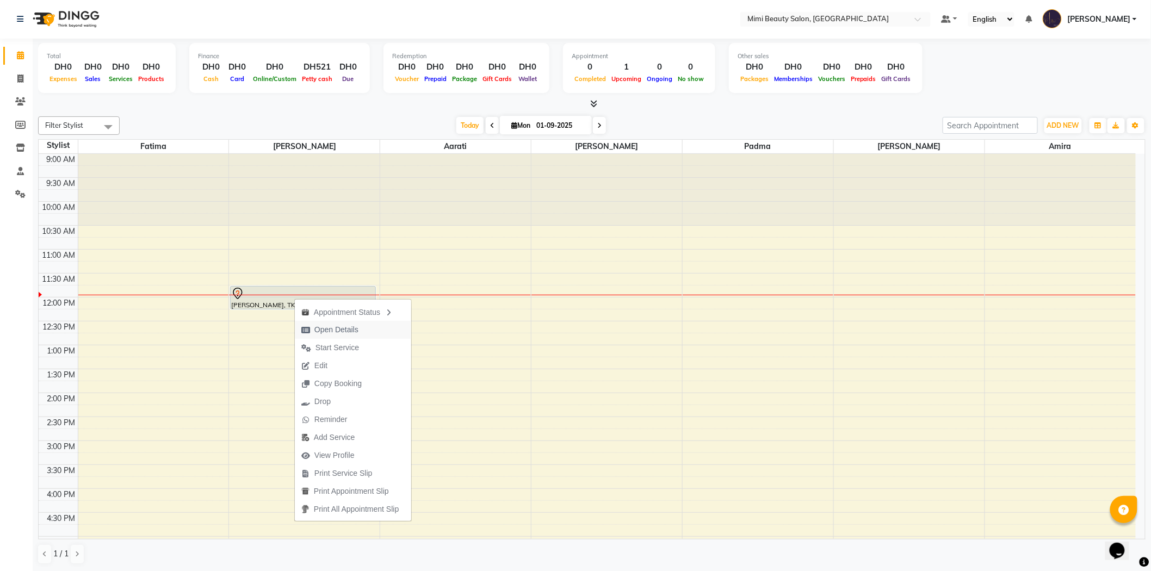
click at [350, 330] on span "Open Details" at bounding box center [336, 329] width 44 height 11
select select "7"
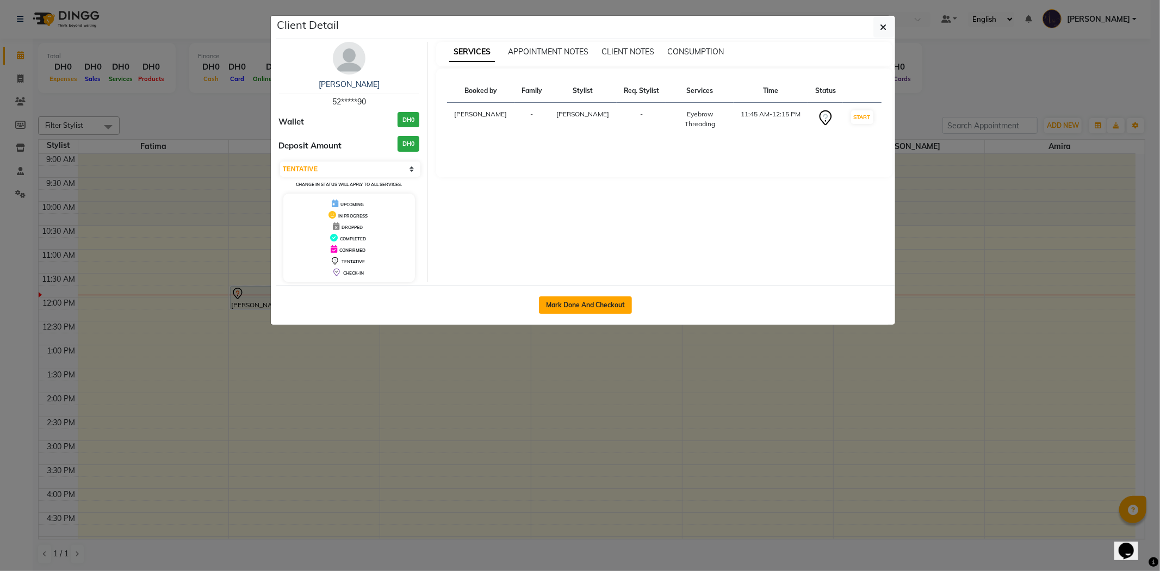
click at [598, 305] on button "Mark Done And Checkout" at bounding box center [585, 304] width 93 height 17
select select "service"
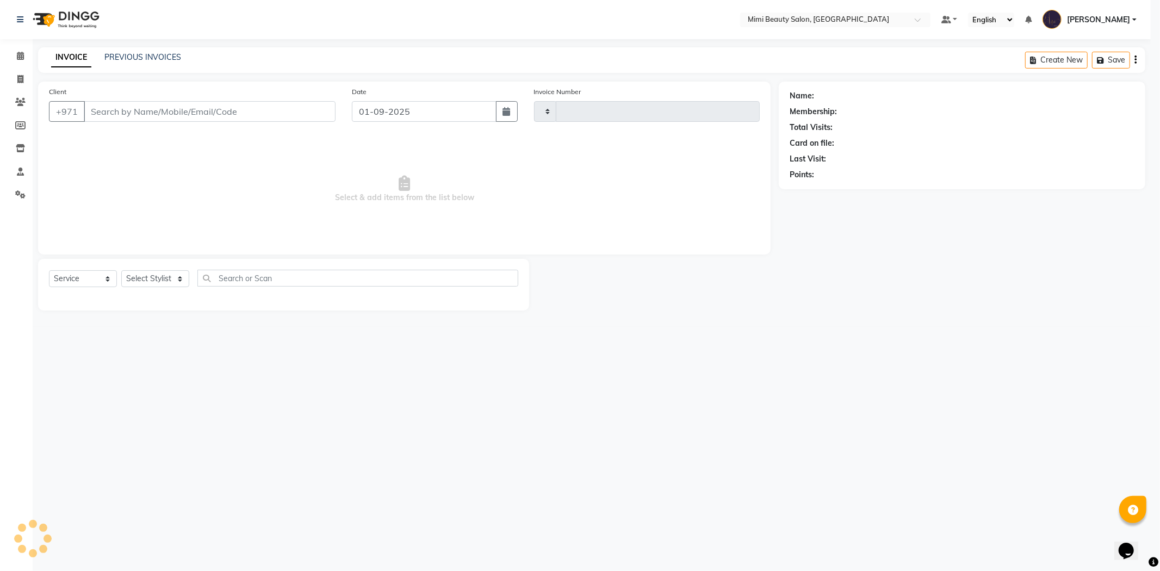
type input "1468"
select select "6756"
type input "52*****90"
select select "52700"
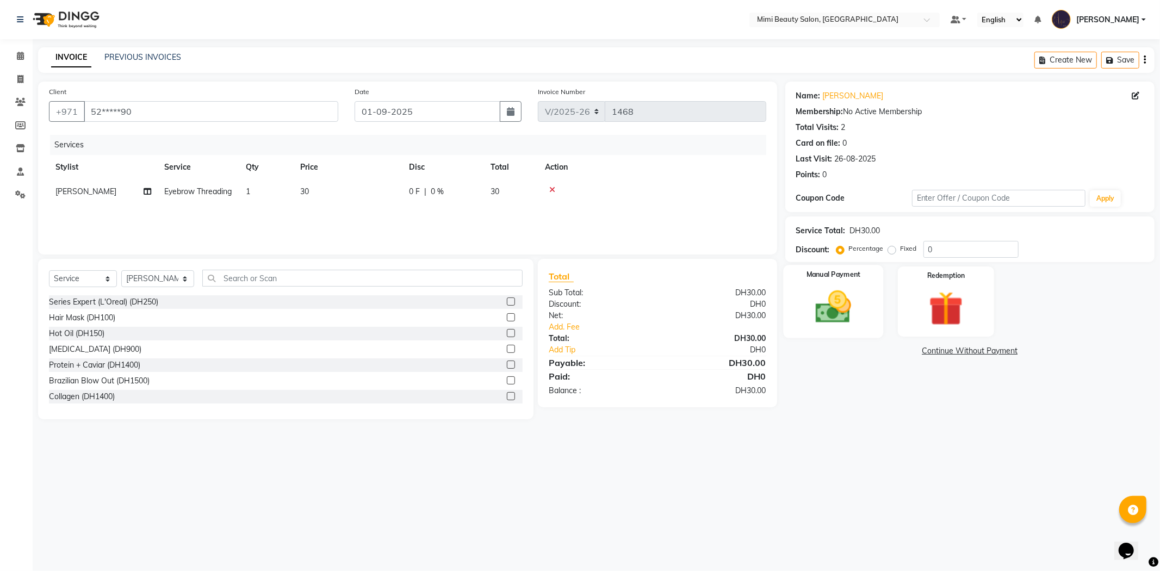
click at [827, 299] on img at bounding box center [833, 307] width 58 height 41
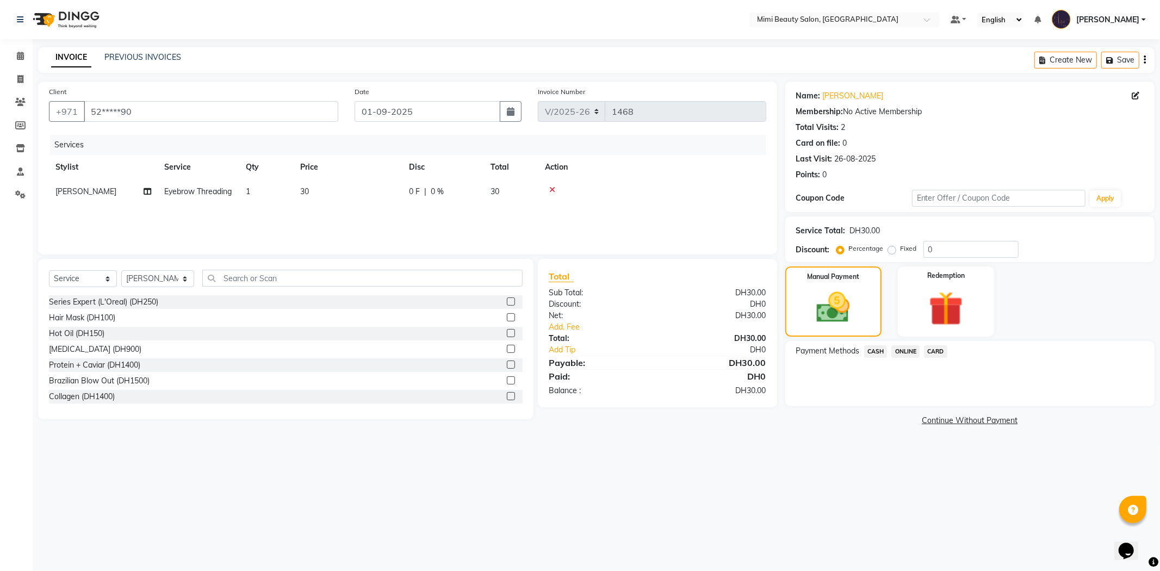
click at [876, 351] on span "CASH" at bounding box center [875, 351] width 23 height 13
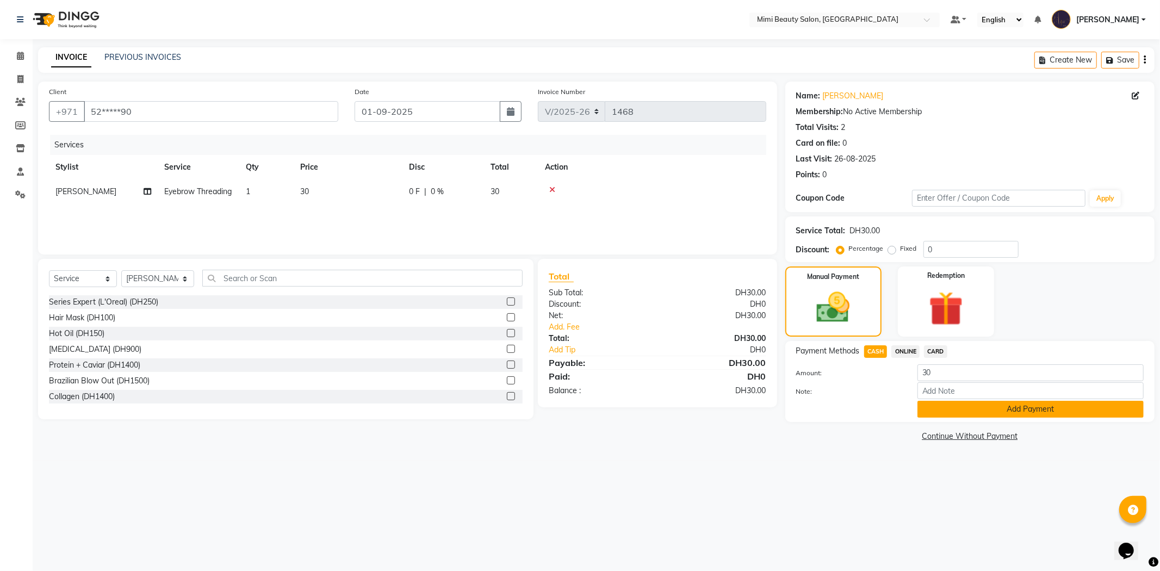
click at [1025, 406] on button "Add Payment" at bounding box center [1030, 409] width 226 height 17
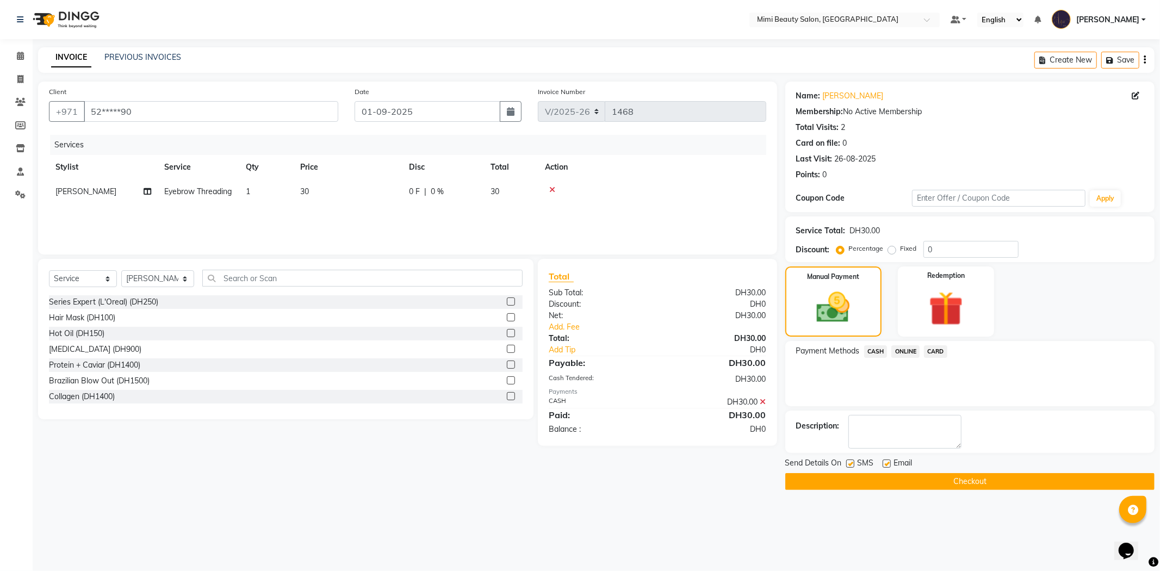
click at [977, 483] on button "Checkout" at bounding box center [969, 481] width 369 height 17
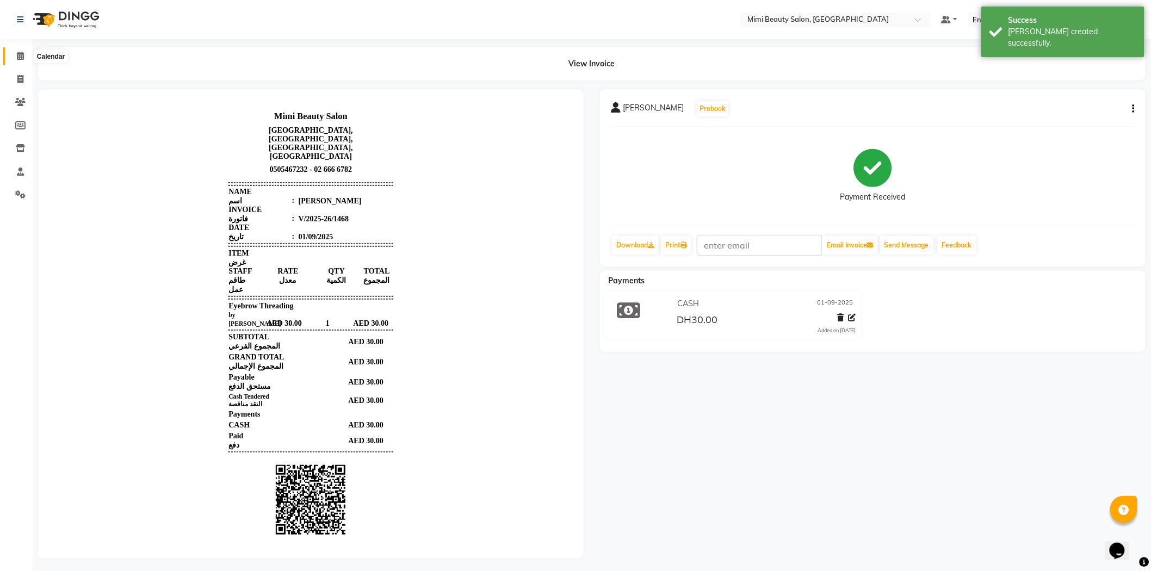
drag, startPoint x: 20, startPoint y: 60, endPoint x: 34, endPoint y: 65, distance: 15.1
click at [20, 60] on icon at bounding box center [20, 56] width 7 height 8
